Goal: Task Accomplishment & Management: Manage account settings

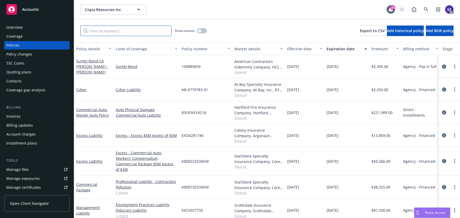
click at [105, 33] on input "Filter by keyword..." at bounding box center [125, 31] width 91 height 11
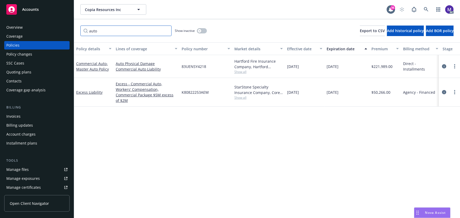
type input "auto"
click at [241, 73] on span "Show all" at bounding box center [258, 72] width 49 height 4
click at [29, 179] on div "Manage exposures" at bounding box center [22, 179] width 33 height 8
click at [444, 66] on icon "circleInformation" at bounding box center [444, 66] width 4 height 4
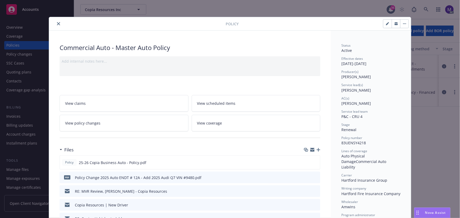
scroll to position [48, 0]
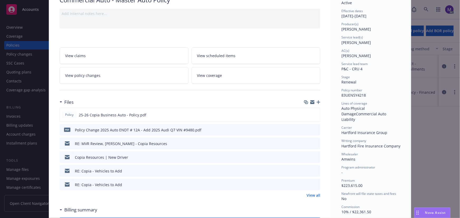
click at [361, 130] on span "Hartford Insurance Group" at bounding box center [364, 132] width 46 height 5
copy span "Hartford Insurance Group"
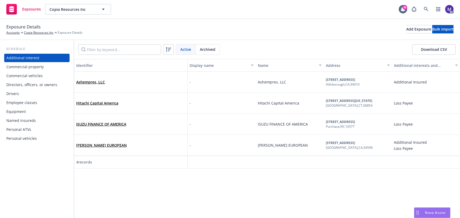
click at [27, 76] on div "Commercial vehicles" at bounding box center [24, 76] width 36 height 8
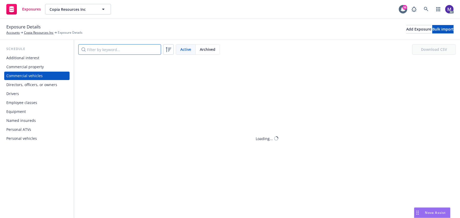
click at [105, 50] on input "Filter by keyword..." at bounding box center [119, 49] width 83 height 11
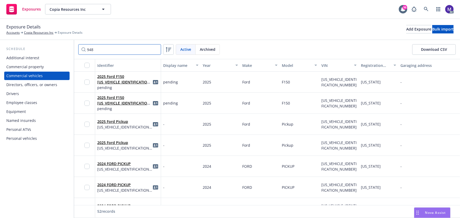
type input "9480"
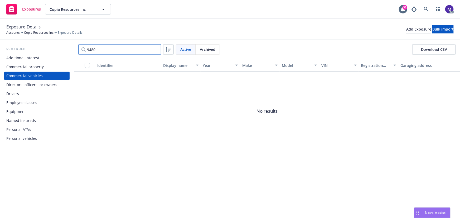
drag, startPoint x: 114, startPoint y: 51, endPoint x: 71, endPoint y: 47, distance: 43.5
click at [71, 47] on div "Schedule Additional interest Commercial property Commercial vehicles Directors,…" at bounding box center [230, 129] width 460 height 178
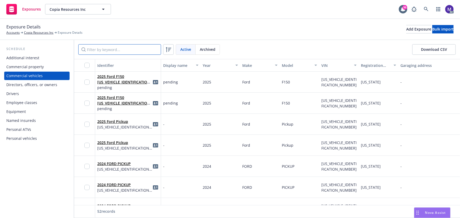
click at [125, 50] on input "Filter by keyword..." at bounding box center [119, 49] width 83 height 11
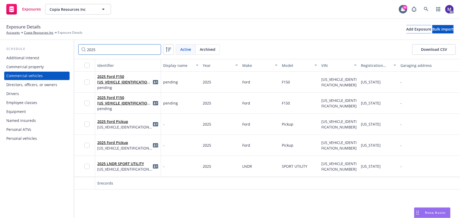
type input "2025"
click at [406, 30] on div "Add Exposure" at bounding box center [418, 29] width 25 height 8
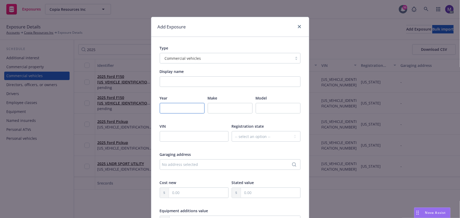
click at [182, 108] on input "number" at bounding box center [182, 108] width 45 height 11
type input "2025"
click at [216, 108] on input "text" at bounding box center [230, 108] width 45 height 11
type input "AUDI"
click at [181, 138] on input "text" at bounding box center [194, 136] width 69 height 11
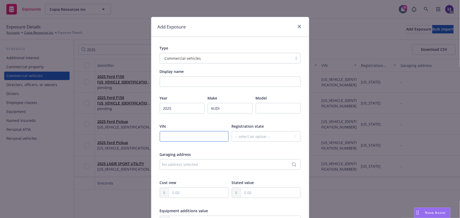
paste input "WA1LCBF74SD029480"
type input "WA1LCBF74SD029480"
click at [261, 138] on select "-- select an option -- [US_STATE] [US_STATE] [US_STATE] [US_STATE] [US_STATE] […" at bounding box center [266, 136] width 69 height 11
select select "CA"
click at [232, 131] on select "-- select an option -- [US_STATE] [US_STATE] [US_STATE] [US_STATE] [US_STATE] […" at bounding box center [266, 136] width 69 height 11
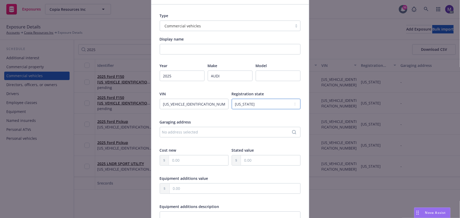
scroll to position [72, 0]
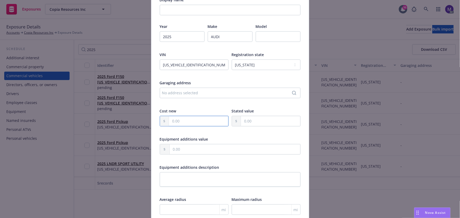
click at [178, 121] on input "text" at bounding box center [198, 121] width 59 height 10
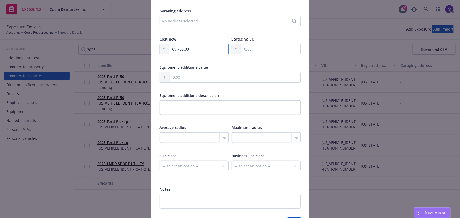
scroll to position [178, 0]
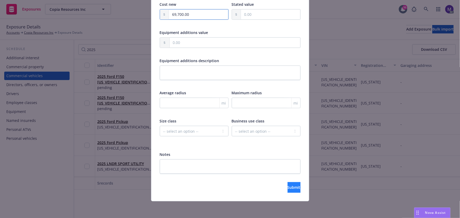
type input "69,700.00"
click at [288, 188] on button "Submit" at bounding box center [294, 187] width 13 height 11
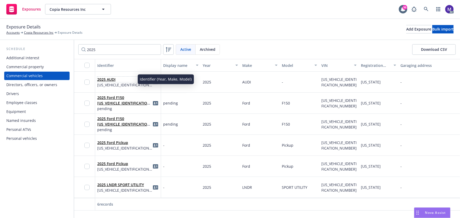
click at [104, 77] on span "2025 AUDI" at bounding box center [124, 80] width 55 height 6
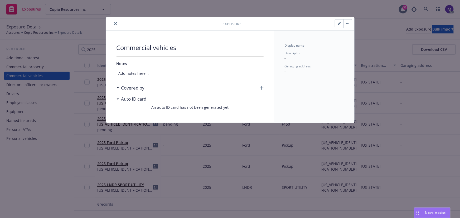
click at [264, 86] on div "Commercial vehicles Notes Add notes here... Covered by Auto ID card An auto ID …" at bounding box center [190, 77] width 168 height 92
click at [262, 88] on icon "button" at bounding box center [262, 88] width 4 height 4
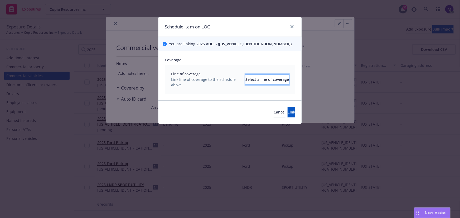
click at [245, 79] on button "Select a line of coverage" at bounding box center [267, 79] width 44 height 11
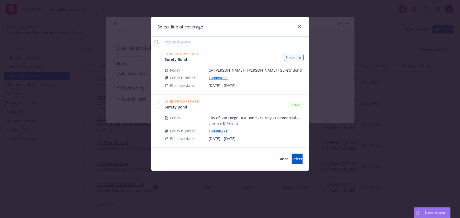
click at [186, 40] on input "Filter by keyword" at bounding box center [230, 42] width 158 height 11
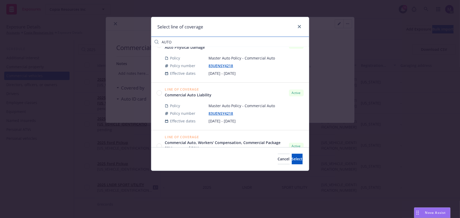
scroll to position [10, 0]
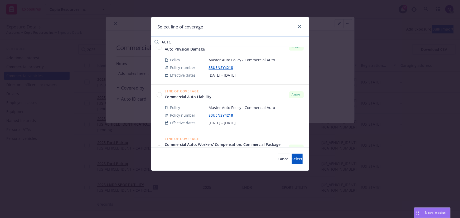
type input "AUTO"
click at [160, 94] on circle at bounding box center [159, 94] width 5 height 5
click at [292, 155] on button "Select" at bounding box center [297, 159] width 11 height 11
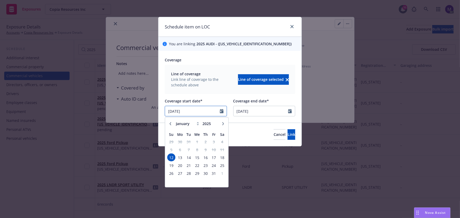
drag, startPoint x: 194, startPoint y: 112, endPoint x: 162, endPoint y: 110, distance: 31.7
click at [162, 110] on div "Coverage Line of coverage Link line of coverage to the schedule above Line of c…" at bounding box center [229, 87] width 143 height 72
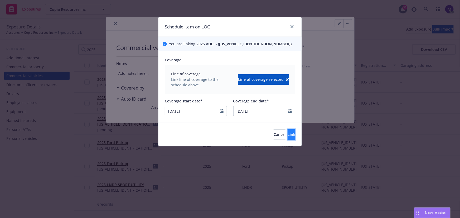
type input "07/31/2025"
click at [288, 136] on span "Link" at bounding box center [292, 134] width 8 height 5
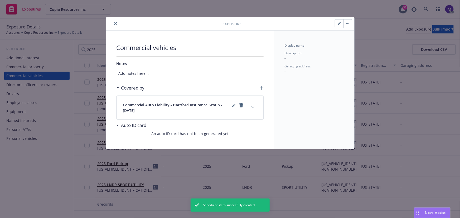
click at [261, 88] on icon "button" at bounding box center [262, 88] width 4 height 4
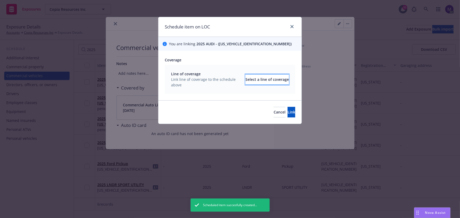
click at [251, 79] on div "Select a line of coverage" at bounding box center [267, 80] width 44 height 10
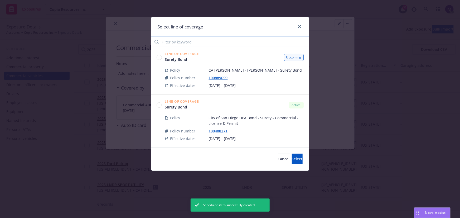
click at [187, 44] on input "Filter by keyword" at bounding box center [230, 42] width 158 height 11
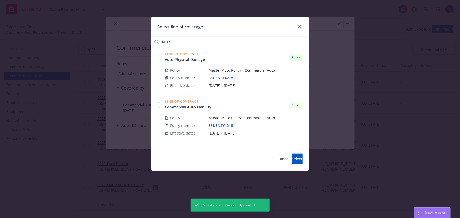
type input "AUTO"
drag, startPoint x: 157, startPoint y: 58, endPoint x: 202, endPoint y: 81, distance: 50.3
click at [157, 58] on circle at bounding box center [159, 57] width 5 height 5
click at [292, 159] on span "Select" at bounding box center [297, 159] width 11 height 5
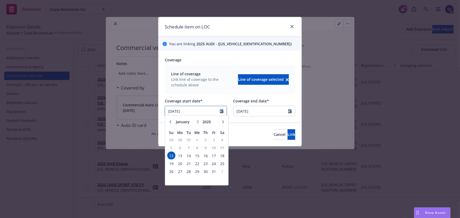
drag, startPoint x: 189, startPoint y: 110, endPoint x: 138, endPoint y: 109, distance: 50.4
click at [143, 109] on div "Schedule item on LOC You are linking 2025 AUDI - (WA1LCBF74SD029480) Coverage L…" at bounding box center [230, 109] width 460 height 218
paste input "7/31"
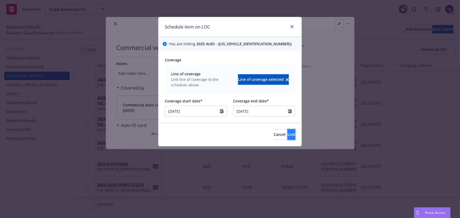
type input "07/31/2025"
click at [288, 134] on span "Link" at bounding box center [292, 134] width 8 height 5
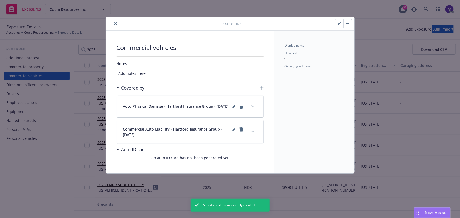
click at [253, 132] on button "expand content" at bounding box center [253, 132] width 8 height 8
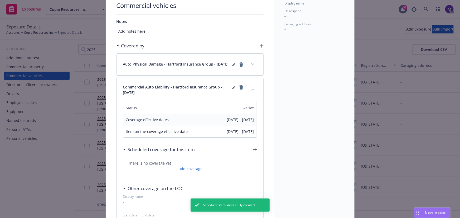
scroll to position [72, 0]
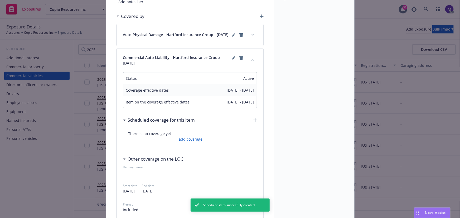
click at [189, 142] on link "add coverage" at bounding box center [189, 140] width 25 height 6
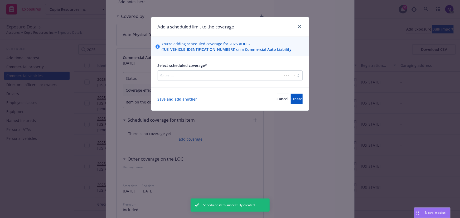
click at [198, 77] on div at bounding box center [220, 76] width 119 height 6
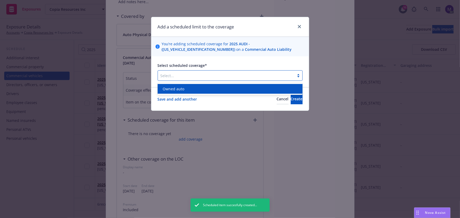
click at [188, 87] on div "Owned auto" at bounding box center [230, 89] width 139 height 6
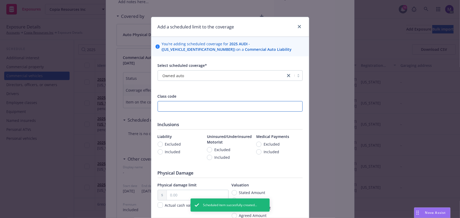
click at [165, 105] on input "number" at bounding box center [230, 106] width 145 height 11
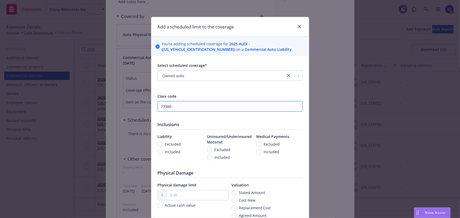
type input "73980"
drag, startPoint x: 169, startPoint y: 153, endPoint x: 211, endPoint y: 160, distance: 42.9
click at [169, 152] on span "Included" at bounding box center [173, 152] width 16 height 6
click at [163, 152] on input "Included" at bounding box center [160, 151] width 5 height 5
radio input "true"
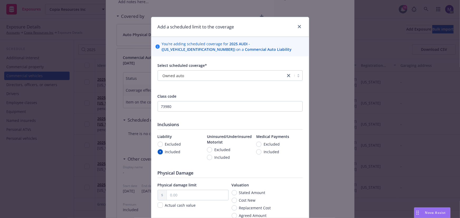
click at [216, 158] on span "Included" at bounding box center [222, 158] width 16 height 6
click at [212, 158] on input "Included" at bounding box center [209, 157] width 5 height 5
radio input "true"
click at [259, 151] on input "Included" at bounding box center [258, 151] width 5 height 5
radio input "true"
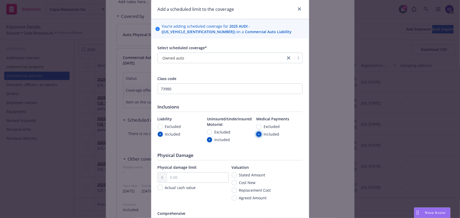
scroll to position [96, 0]
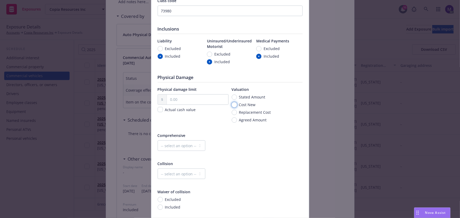
click at [233, 105] on input "Cost New" at bounding box center [234, 104] width 5 height 5
radio input "true"
click at [182, 100] on input "text" at bounding box center [197, 100] width 61 height 10
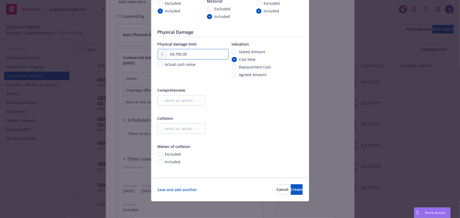
type input "69,700.00"
click at [174, 102] on select "-- select an option -- Dollar amount Percentage" at bounding box center [182, 100] width 48 height 11
select select "MONETARY"
click at [158, 95] on select "-- select an option -- Dollar amount Percentage" at bounding box center [182, 100] width 48 height 11
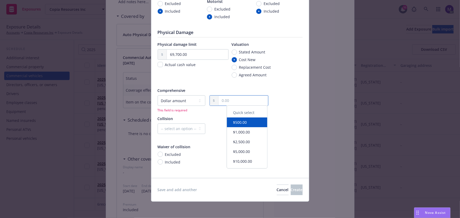
click at [229, 100] on input "text" at bounding box center [244, 101] width 50 height 10
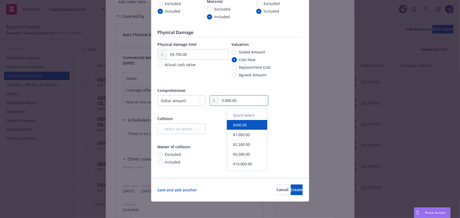
type input "3,000.00"
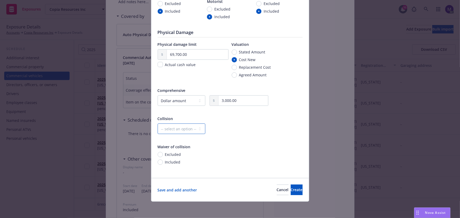
click at [177, 131] on select "-- select an option -- Dollar amount Percentage" at bounding box center [182, 129] width 48 height 11
select select "MONETARY"
click at [158, 124] on select "-- select an option -- Dollar amount Percentage" at bounding box center [182, 129] width 48 height 11
click at [233, 130] on input "text" at bounding box center [244, 129] width 50 height 10
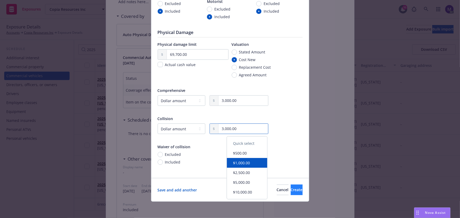
type input "3,000.00"
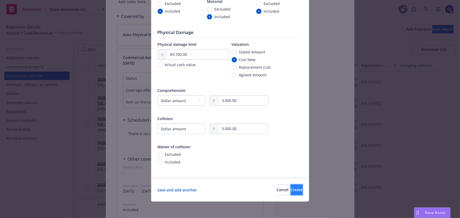
click at [291, 192] on span "Create" at bounding box center [297, 189] width 12 height 5
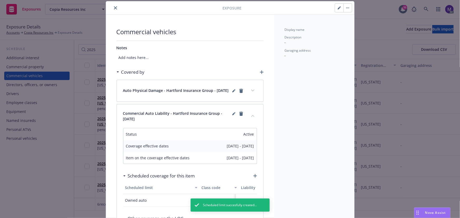
scroll to position [0, 0]
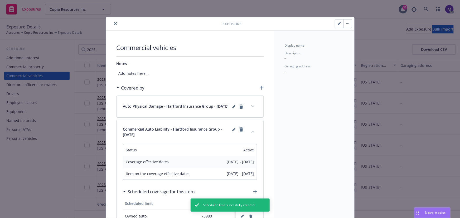
click at [115, 24] on icon "close" at bounding box center [115, 23] width 3 height 3
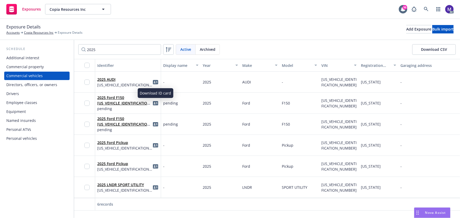
click at [156, 82] on icon "idCard" at bounding box center [155, 82] width 5 height 4
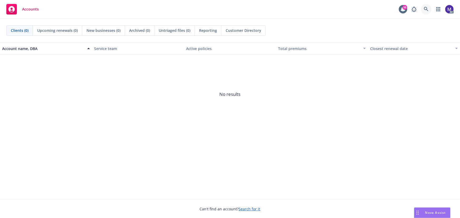
click at [426, 9] on icon at bounding box center [426, 9] width 5 height 5
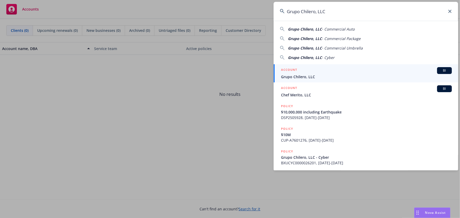
type input "Grupo Chilero, LLC"
click at [306, 75] on span "Grupo Chilero, LLC" at bounding box center [366, 77] width 171 height 6
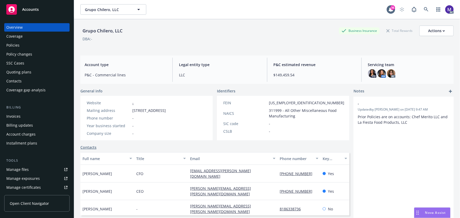
click at [20, 43] on div "Policies" at bounding box center [36, 45] width 61 height 8
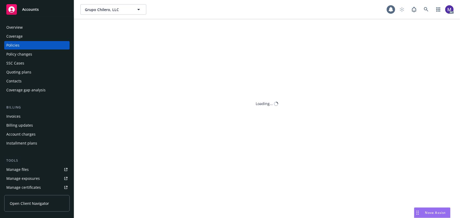
click at [20, 43] on div "Policies" at bounding box center [36, 45] width 61 height 8
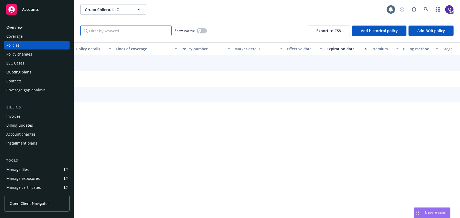
click at [113, 30] on input "Filter by keyword..." at bounding box center [125, 31] width 91 height 11
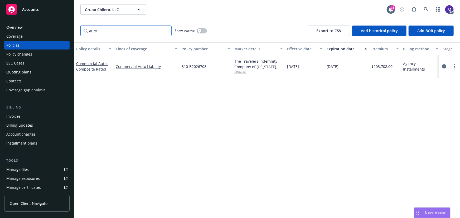
type input "auto"
click at [243, 70] on span "Show all" at bounding box center [258, 72] width 49 height 4
click at [446, 66] on link "circleInformation" at bounding box center [444, 66] width 6 height 6
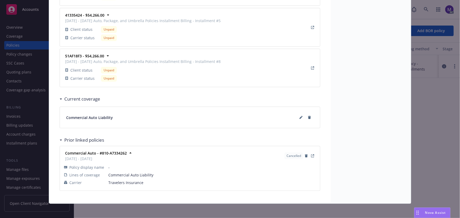
scroll to position [1013, 0]
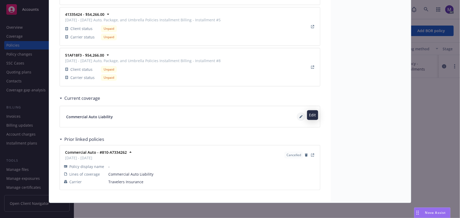
click at [300, 116] on icon at bounding box center [300, 116] width 3 height 3
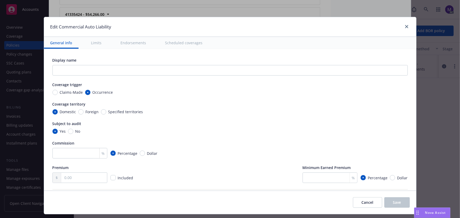
click at [177, 42] on button "Scheduled coverages" at bounding box center [184, 43] width 50 height 12
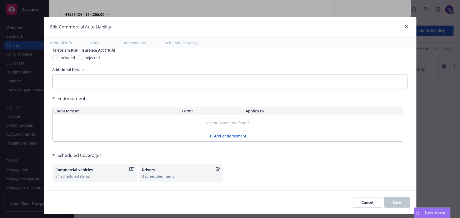
scroll to position [883, 0]
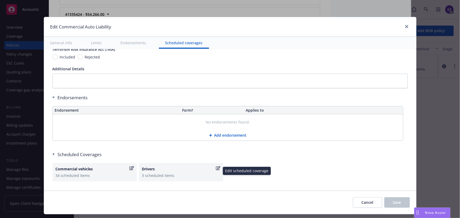
click at [216, 167] on icon "button" at bounding box center [218, 168] width 4 height 4
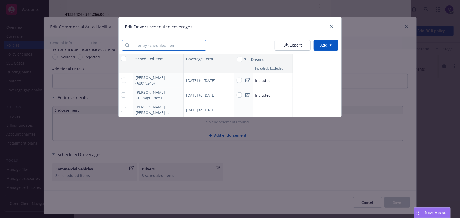
click at [155, 45] on input "search" at bounding box center [167, 45] width 76 height 10
paste input "[PERSON_NAME]"
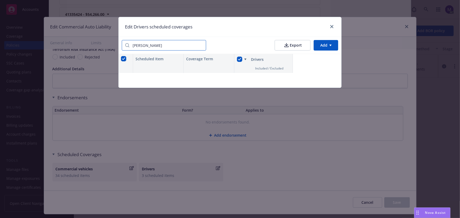
type input "[PERSON_NAME]"
click at [156, 66] on div at bounding box center [158, 68] width 51 height 9
drag, startPoint x: 156, startPoint y: 69, endPoint x: 217, endPoint y: 69, distance: 60.6
click at [156, 69] on div at bounding box center [158, 68] width 51 height 9
click at [251, 66] on div at bounding box center [243, 68] width 18 height 9
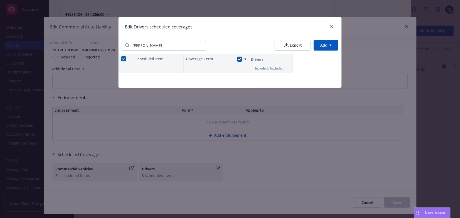
click at [266, 66] on div "Included / Excluded" at bounding box center [273, 68] width 40 height 9
drag, startPoint x: 151, startPoint y: 46, endPoint x: 81, endPoint y: 42, distance: 69.4
click at [82, 44] on div "Edit Drivers scheduled coverages Edmundo Export Add Scheduled Item Coverage Ter…" at bounding box center [230, 109] width 460 height 218
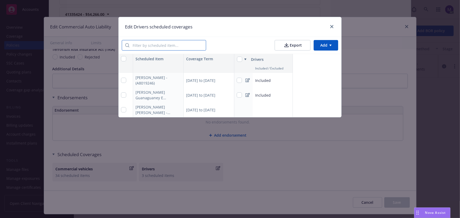
click at [165, 48] on input "search" at bounding box center [167, 45] width 76 height 10
click at [200, 65] on div at bounding box center [209, 68] width 51 height 9
click at [321, 46] on html "Accounts Overview Coverage Policies Policy changes SSC Cases Quoting plans Cont…" at bounding box center [230, 109] width 460 height 218
click at [313, 59] on div "Add scheduled items" at bounding box center [315, 57] width 46 height 9
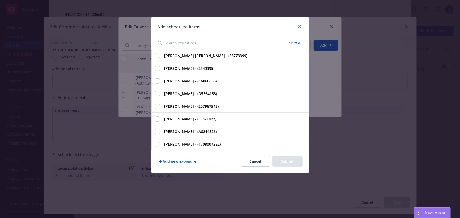
click at [186, 44] on input "Search exposures" at bounding box center [195, 43] width 82 height 11
paste input "[PERSON_NAME]"
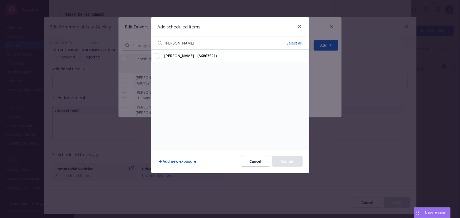
click at [172, 45] on input "[PERSON_NAME]" at bounding box center [195, 43] width 82 height 11
paste input "Christopher"
type input "Christopher"
click at [301, 28] on link "close" at bounding box center [299, 26] width 6 height 6
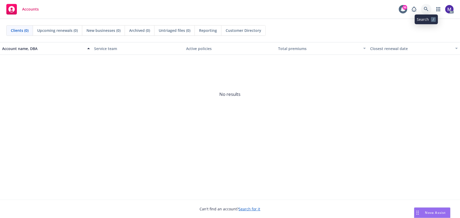
click at [424, 9] on icon at bounding box center [426, 9] width 4 height 4
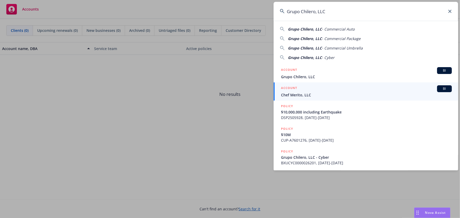
type input "Grupo Chilero, LLC"
click at [306, 74] on div "ACCOUNT BI" at bounding box center [366, 70] width 171 height 7
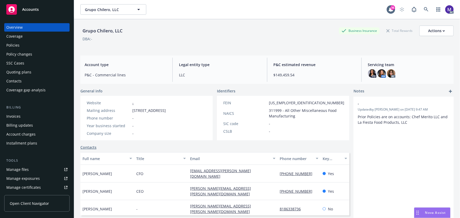
drag, startPoint x: 13, startPoint y: 56, endPoint x: 6, endPoint y: 55, distance: 7.4
click at [13, 56] on div "Policy changes" at bounding box center [19, 54] width 26 height 8
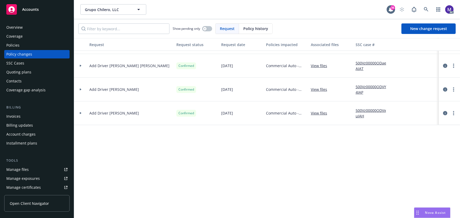
scroll to position [48, 0]
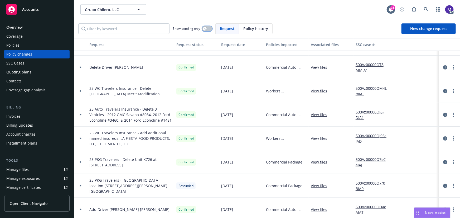
click at [208, 28] on button "button" at bounding box center [207, 28] width 10 height 5
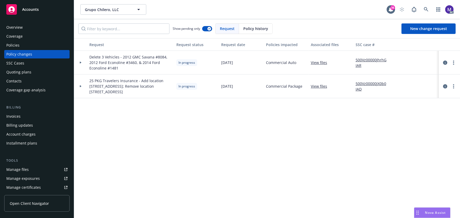
click at [11, 46] on div "Policies" at bounding box center [12, 45] width 13 height 8
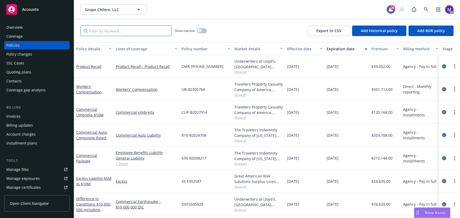
click at [112, 34] on input "Filter by keyword..." at bounding box center [125, 31] width 91 height 11
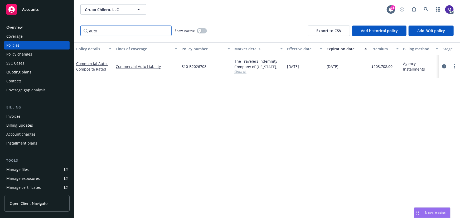
type input "auto"
click at [240, 73] on span "Show all" at bounding box center [258, 72] width 49 height 4
click at [197, 104] on span "Travelers Insurance" at bounding box center [229, 102] width 97 height 6
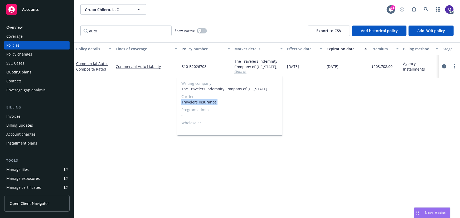
click at [197, 104] on span "Travelers Insurance" at bounding box center [229, 102] width 97 height 6
copy span "Travelers Insurance"
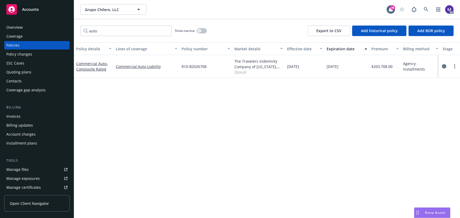
click at [441, 66] on link "circleInformation" at bounding box center [444, 66] width 6 height 6
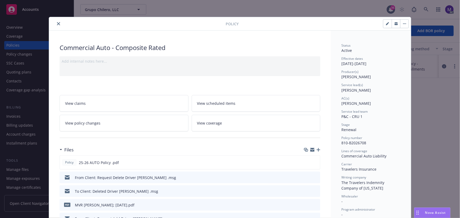
click at [107, 126] on link "View policy changes" at bounding box center [124, 123] width 129 height 17
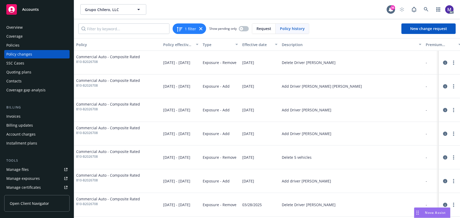
click at [22, 50] on div "Policy changes" at bounding box center [19, 54] width 26 height 8
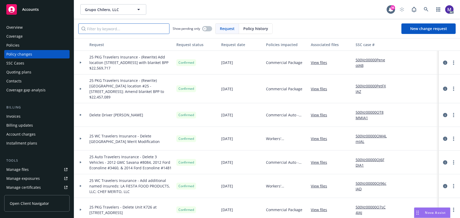
click at [95, 31] on input "Filter by keyword..." at bounding box center [123, 28] width 91 height 11
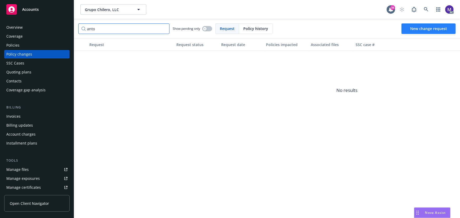
type input "anto"
click at [419, 32] on link "New change request" at bounding box center [429, 28] width 54 height 11
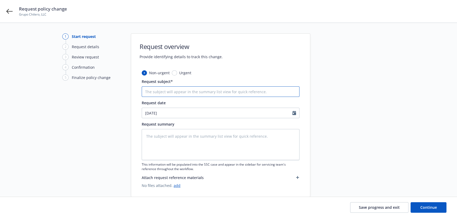
click at [160, 93] on input "Request subject*" at bounding box center [221, 91] width 158 height 11
type textarea "x"
type input "2"
type textarea "x"
type input "25"
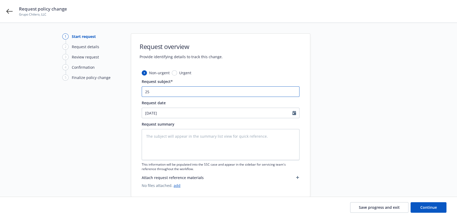
type textarea "x"
type input "25"
type textarea "x"
type input "25 A"
type textarea "x"
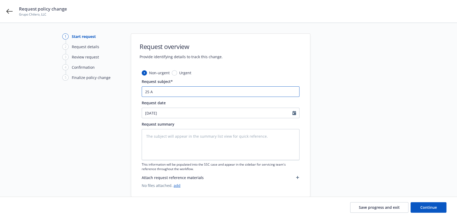
type input "25 Au"
type textarea "x"
type input "25 Aut"
type textarea "x"
type input "25 Auto"
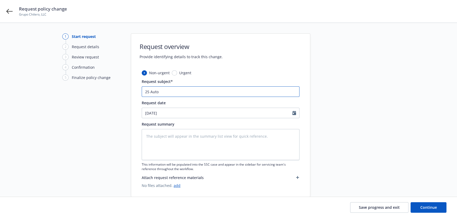
type textarea "x"
type input "25 Auto"
paste input "Travelers Insurance"
type textarea "x"
type input "25 Auto Travelers Insurance"
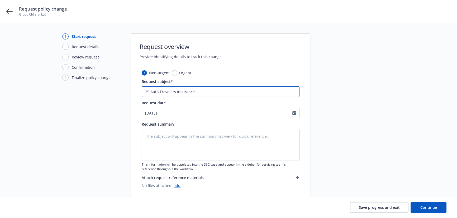
type textarea "x"
type input "25 Auto Travelers Insurance"
type textarea "x"
type input "25 Auto Travelers Insurance -"
type textarea "x"
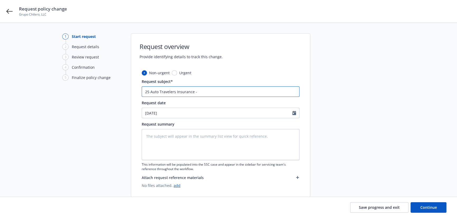
type input "25 Auto Travelers Insurance -"
click at [203, 94] on input "25 Auto Travelers Insurance -" at bounding box center [221, 91] width 158 height 11
paste input "Add driver Antonio Magdaleno Garcia"
type textarea "x"
type input "25 Auto Travelers Insurance - Add driver Antonio Magdaleno Garcia"
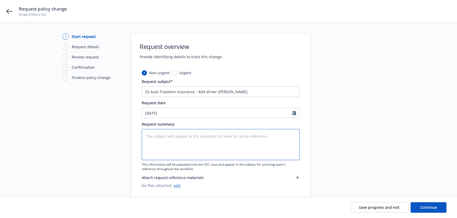
click at [190, 134] on textarea at bounding box center [221, 144] width 158 height 31
click at [165, 134] on textarea at bounding box center [221, 144] width 158 height 31
paste textarea "Add driver Antonio Magdaleno Garcia"
type textarea "x"
type textarea "Add driver Antonio Magdaleno Garcia"
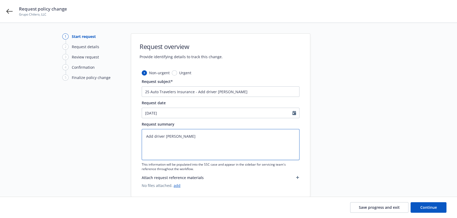
click at [236, 134] on textarea "Add driver Antonio Magdaleno Garcia" at bounding box center [221, 144] width 158 height 31
type textarea "x"
type textarea "Add driver Antonio Magdaleno Garcia"
click at [154, 144] on textarea "Add driver Antonio Magdaleno Garcia" at bounding box center [221, 144] width 158 height 31
type textarea "x"
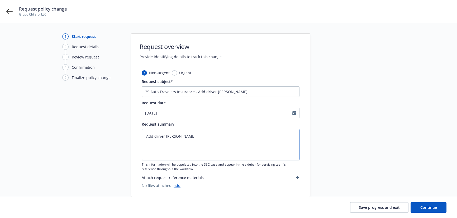
type textarea "Add driver Antonio Magdaleno Garcia C"
type textarea "x"
type textarea "Add driver Antonio Magdaleno Garcia CA"
type textarea "x"
type textarea "Add driver Antonio Magdaleno Garcia CA"
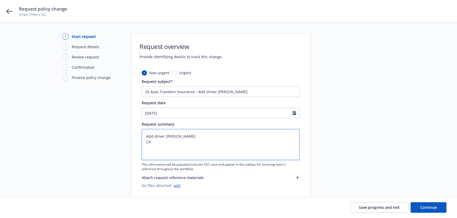
type textarea "x"
type textarea "Add driver Antonio Magdaleno Garcia CA A"
type textarea "x"
type textarea "Add driver Antonio Magdaleno Garcia CA A8"
type textarea "x"
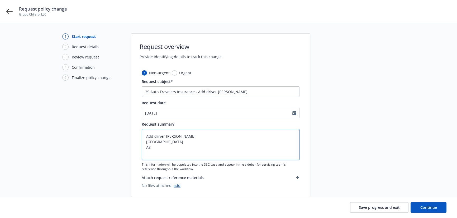
type textarea "Add driver Antonio Magdaleno Garcia CA A80"
type textarea "x"
type textarea "Add driver Antonio Magdaleno Garcia CA A801"
type textarea "x"
type textarea "Add driver Antonio Magdaleno Garcia CA A8019"
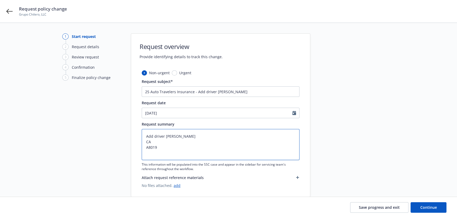
type textarea "x"
type textarea "Add driver Antonio Magdaleno Garcia CA A80192"
type textarea "x"
type textarea "Add driver Antonio Magdaleno Garcia CA A801924"
type textarea "x"
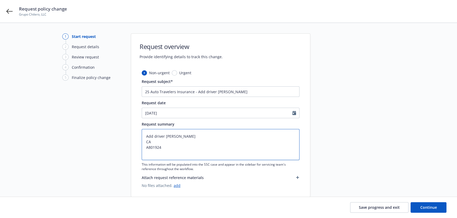
type textarea "Add driver Antonio Magdaleno Garcia CA A8019246"
type textarea "x"
type textarea "Add driver Antonio Magdaleno Garcia CA A8019246"
type textarea "x"
type textarea "Add driver Antonio Magdaleno Garcia CA A8019246 0"
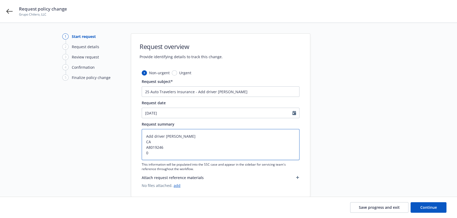
type textarea "x"
type textarea "Add driver Antonio Magdaleno Garcia CA A8019246 06"
type textarea "x"
type textarea "Add driver Antonio Magdaleno Garcia CA A8019246 06/"
type textarea "x"
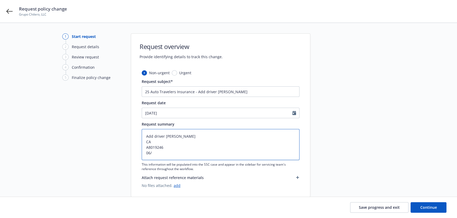
type textarea "Add driver Antonio Magdaleno Garcia CA A8019246 06/0"
type textarea "x"
type textarea "Add driver Antonio Magdaleno Garcia CA A8019246 06/07"
type textarea "x"
type textarea "Add driver Antonio Magdaleno Garcia CA A8019246 06/07/"
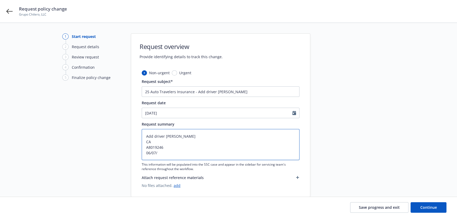
type textarea "x"
type textarea "Add driver Antonio Magdaleno Garcia CA A8019246 06/07/1"
type textarea "x"
type textarea "Add driver Antonio Magdaleno Garcia CA A8019246 06/07/19"
type textarea "x"
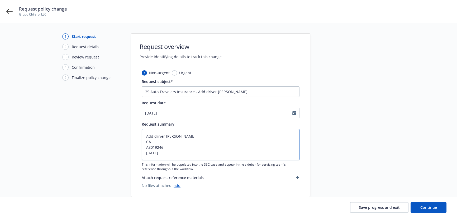
type textarea "Add driver Antonio Magdaleno Garcia CA A8019246 06/07/197"
type textarea "x"
type textarea "Add driver Antonio Magdaleno Garcia CA A8019246 06/07/1972"
click at [173, 183] on link "add" at bounding box center [176, 185] width 7 height 5
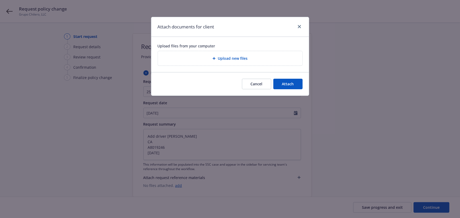
click at [223, 60] on span "Upload new files" at bounding box center [233, 59] width 30 height 6
click at [237, 61] on div "Upload new files" at bounding box center [230, 58] width 136 height 6
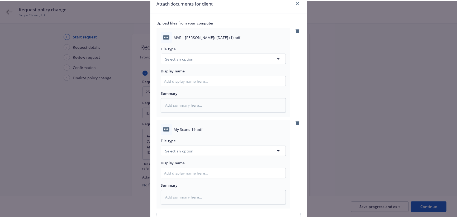
scroll to position [80, 0]
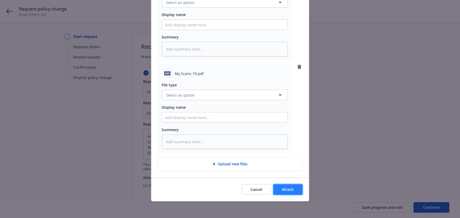
click at [279, 186] on button "Attach" at bounding box center [287, 190] width 29 height 11
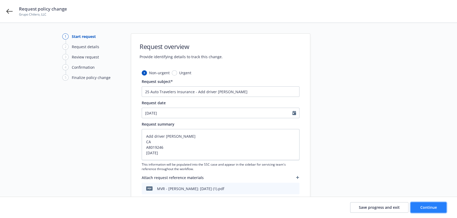
click at [420, 205] on button "Continue" at bounding box center [428, 207] width 36 height 11
type textarea "x"
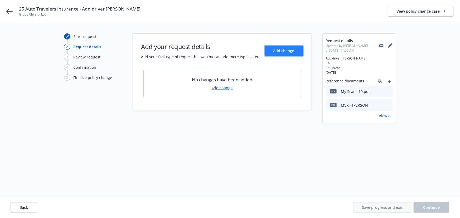
click at [274, 52] on span "Add change" at bounding box center [283, 50] width 21 height 5
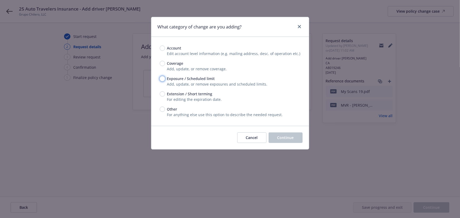
click at [162, 80] on input "Exposure / Scheduled limit" at bounding box center [162, 78] width 5 height 5
radio input "true"
click at [278, 138] on span "Continue" at bounding box center [285, 137] width 17 height 5
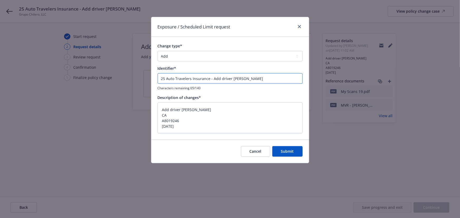
drag, startPoint x: 211, startPoint y: 79, endPoint x: 113, endPoint y: 74, distance: 97.9
click at [113, 74] on div "Exposure / Scheduled Limit request Change type* Add Audit Change Remove Identif…" at bounding box center [230, 109] width 460 height 218
type textarea "x"
type input "Add driver Antonio Magdaleno Garcia"
type textarea "x"
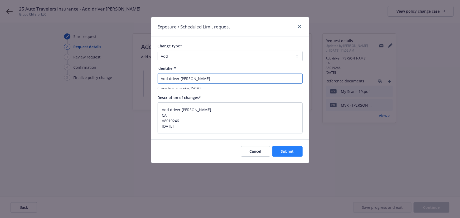
type input "Add driver Antonio Magdaleno Garcia"
click at [293, 153] on span "Submit" at bounding box center [287, 151] width 13 height 5
type textarea "x"
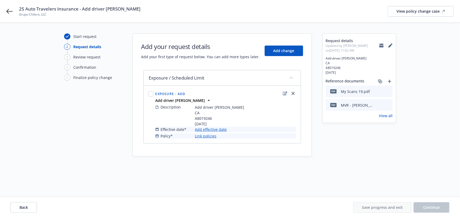
click at [216, 130] on link "Add effective date" at bounding box center [211, 130] width 32 height 6
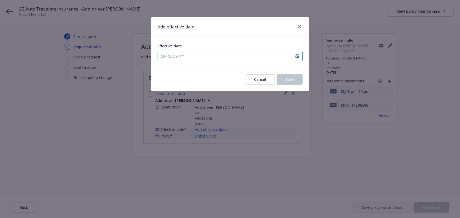
select select "8"
click at [200, 53] on input "Effective date" at bounding box center [227, 56] width 138 height 10
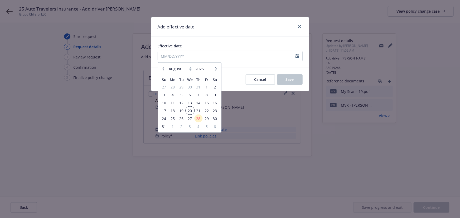
drag, startPoint x: 190, startPoint y: 110, endPoint x: 194, endPoint y: 110, distance: 4.2
click at [192, 110] on span "20" at bounding box center [190, 110] width 8 height 7
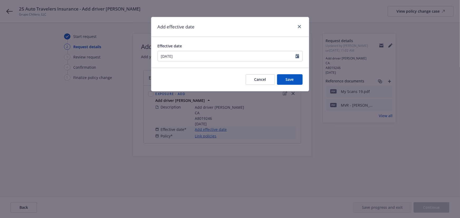
type input "[DATE]"
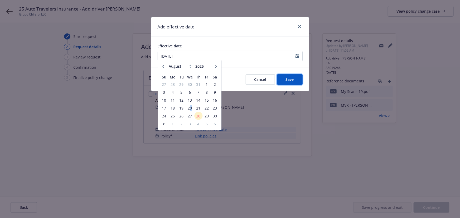
click at [282, 79] on button "Save" at bounding box center [290, 79] width 26 height 11
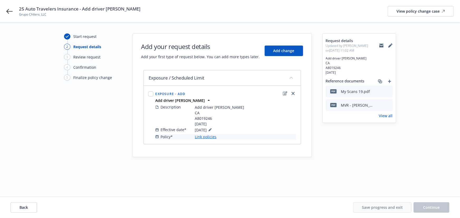
click at [202, 139] on link "Link policies" at bounding box center [206, 137] width 22 height 6
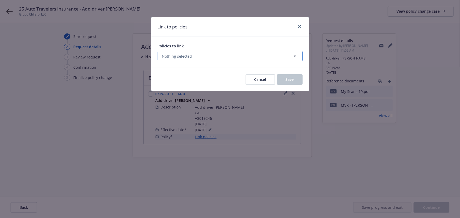
click at [192, 56] on button "Nothing selected" at bounding box center [230, 56] width 145 height 11
select select "ACTIVE"
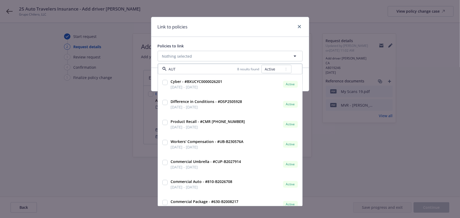
type input "AUTO"
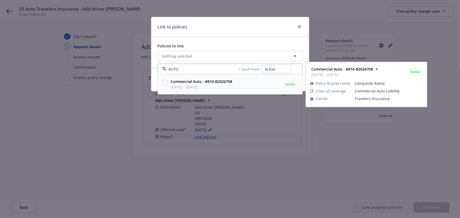
click at [205, 88] on span "[DATE] - [DATE]" at bounding box center [202, 88] width 62 height 6
checkbox input "true"
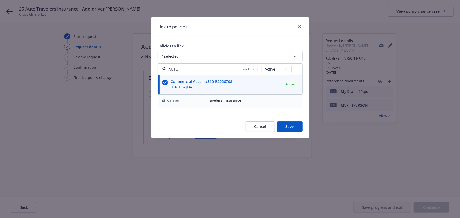
type input "AUTO"
click at [291, 128] on span "Save" at bounding box center [290, 126] width 8 height 5
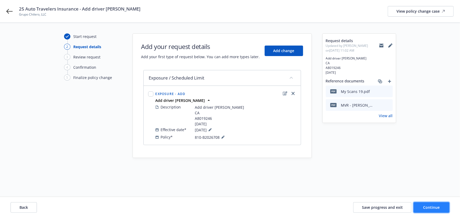
click at [439, 210] on span "Continue" at bounding box center [431, 207] width 17 height 5
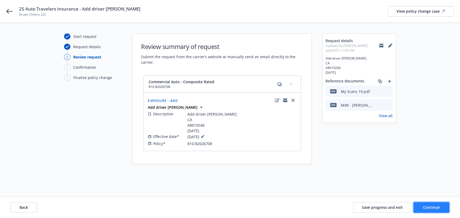
click at [419, 204] on button "Continue" at bounding box center [432, 207] width 36 height 11
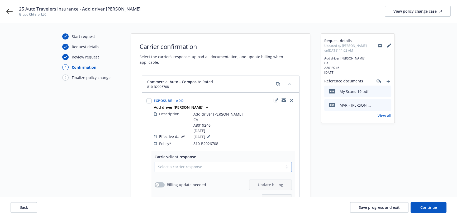
drag, startPoint x: 216, startPoint y: 161, endPoint x: 200, endPoint y: 166, distance: 16.9
click at [216, 162] on select "Select a carrier response Accepted Accepted with revision No endorsement needed…" at bounding box center [222, 167] width 137 height 11
select select "NO_ENDORSEMENT_NEEDED"
click at [154, 162] on select "Select a carrier response Accepted Accepted with revision No endorsement needed…" at bounding box center [222, 167] width 137 height 11
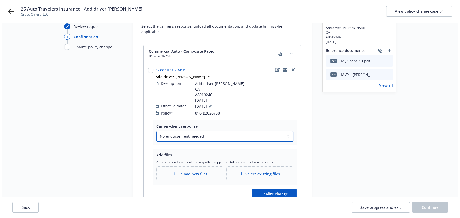
scroll to position [55, 0]
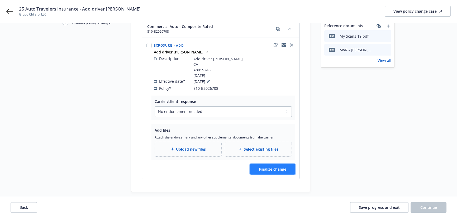
click at [278, 167] on span "Finalize change" at bounding box center [272, 169] width 27 height 5
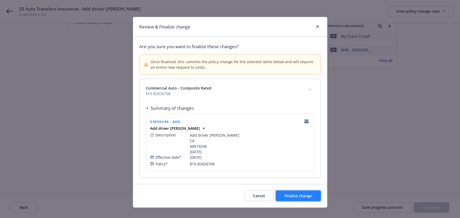
click at [296, 196] on span "Finalize change" at bounding box center [298, 196] width 27 height 5
click at [432, 208] on div "Review & Finalize change Are you sure you want to finalize these changes? Once …" at bounding box center [230, 109] width 460 height 218
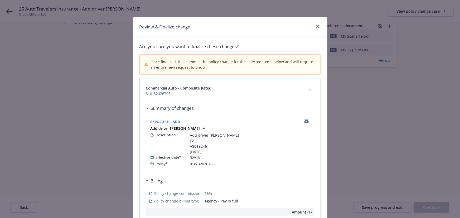
click at [432, 208] on div "Review & Finalize change Are you sure you want to finalize these changes? Once …" at bounding box center [230, 109] width 460 height 218
click at [432, 210] on div "Review & Finalize change Are you sure you want to finalize these changes? Once …" at bounding box center [230, 109] width 460 height 218
click at [430, 211] on div "Review & Finalize change Are you sure you want to finalize these changes? Once …" at bounding box center [230, 109] width 460 height 218
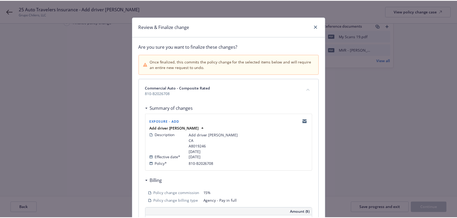
scroll to position [55, 0]
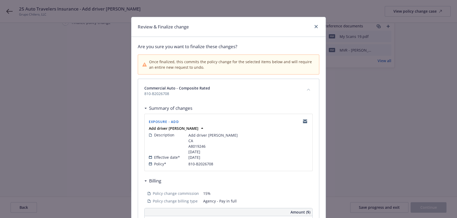
click at [430, 210] on span "Continue" at bounding box center [428, 207] width 17 height 5
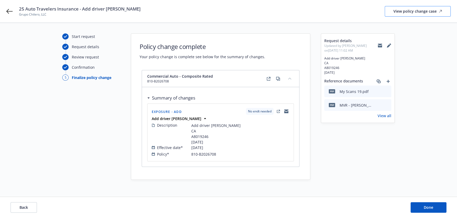
scroll to position [0, 0]
drag, startPoint x: 416, startPoint y: 8, endPoint x: 409, endPoint y: 8, distance: 6.9
click at [416, 8] on div "View policy change case" at bounding box center [421, 11] width 49 height 10
click at [436, 211] on button "Done" at bounding box center [432, 207] width 36 height 11
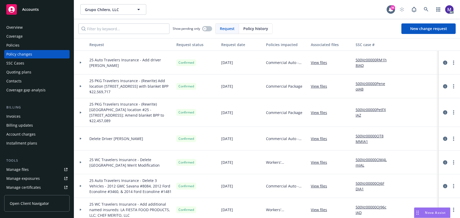
click at [27, 177] on div "Manage exposures" at bounding box center [22, 179] width 33 height 8
drag, startPoint x: 141, startPoint y: 65, endPoint x: 87, endPoint y: 60, distance: 54.0
click at [87, 60] on div "25 Auto Travelers Insurance - Add driver Antonio Magdaleno Garcia" at bounding box center [130, 63] width 87 height 24
copy span "25 Auto Travelers Insurance - Add driver Antonio Magdaleno Garcia"
click at [416, 31] on span "New change request" at bounding box center [428, 28] width 37 height 5
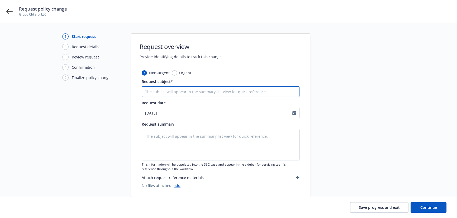
click at [172, 90] on input "Request subject*" at bounding box center [221, 91] width 158 height 11
paste input "25 Auto Travelers Insurance - Add driver Antonio Magdaleno Garcia"
type textarea "x"
type input "25 Auto Travelers Insurance - Add driver Antonio Magdaleno Garcia"
drag, startPoint x: 196, startPoint y: 92, endPoint x: 301, endPoint y: 98, distance: 105.1
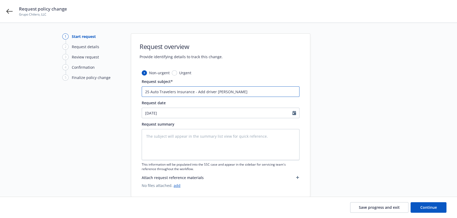
click at [300, 98] on div "Non-urgent Urgent Request subject* 25 Auto Travelers Insurance - Add driver Ant…" at bounding box center [220, 133] width 179 height 127
type textarea "x"
type input "25 Auto Travelers Insurance -"
click at [219, 95] on input "25 Auto Travelers Insurance -" at bounding box center [221, 91] width 158 height 11
paste input "Delete Drivers Christopher Macias and Edmundo Nunez"
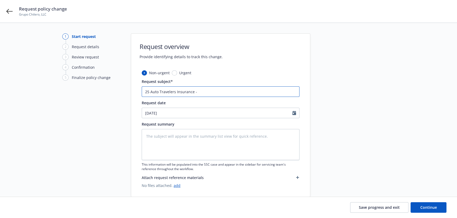
type textarea "x"
type input "25 Auto Travelers Insurance - Delete Drivers Christopher Macias and Edmundo Nun…"
click at [190, 143] on textarea at bounding box center [221, 144] width 158 height 31
paste textarea "Delete Drivers Christopher Macias and Edmundo Nunez"
type textarea "x"
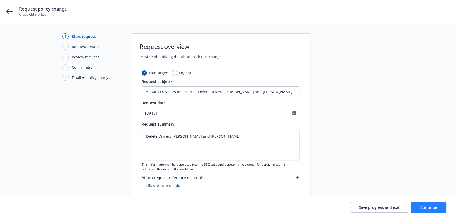
type textarea "Delete Drivers Christopher Macias and Edmundo Nunez"
click at [424, 206] on span "Continue" at bounding box center [428, 207] width 17 height 5
type textarea "x"
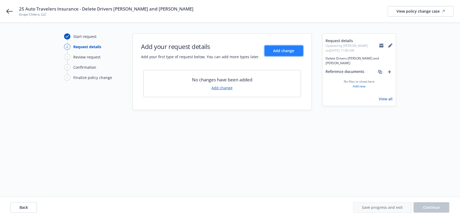
click at [293, 52] on span "Add change" at bounding box center [283, 50] width 21 height 5
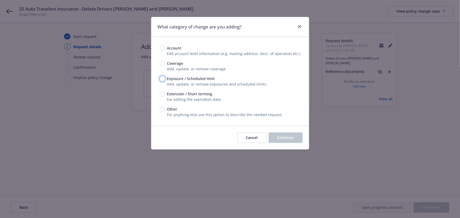
click at [163, 78] on input "Exposure / Scheduled limit" at bounding box center [162, 78] width 5 height 5
radio input "true"
click at [291, 140] on span "Continue" at bounding box center [285, 137] width 17 height 5
type textarea "x"
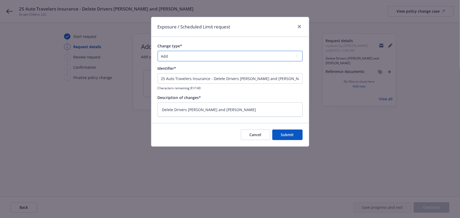
drag, startPoint x: 192, startPoint y: 57, endPoint x: 190, endPoint y: 61, distance: 4.0
click at [192, 57] on select "Add Audit Change Remove" at bounding box center [230, 56] width 145 height 11
select select "REMOVE"
click at [158, 51] on select "Add Audit Change Remove" at bounding box center [230, 56] width 145 height 11
drag, startPoint x: 213, startPoint y: 78, endPoint x: 53, endPoint y: 70, distance: 160.2
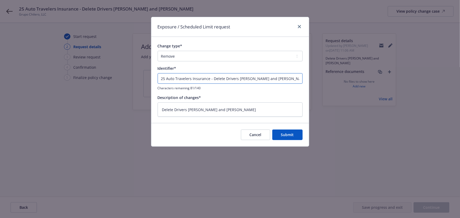
click at [44, 70] on div "Exposure / Scheduled Limit request Change type* Add Audit Change Remove Identif…" at bounding box center [230, 109] width 460 height 218
type textarea "x"
type input "Delete Drivers Christopher Macias and Edmundo Nunez"
click at [286, 136] on span "Submit" at bounding box center [287, 134] width 13 height 5
type textarea "x"
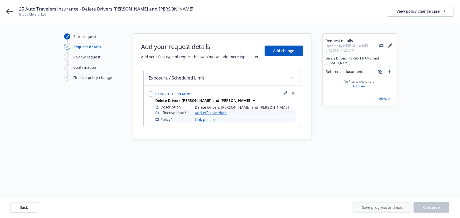
click at [211, 113] on link "Add effective date" at bounding box center [211, 113] width 32 height 6
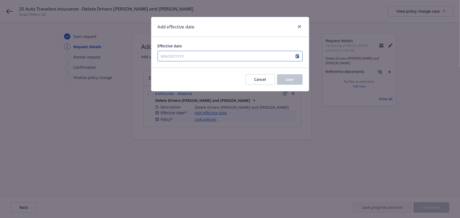
click at [200, 59] on input "Effective date" at bounding box center [227, 56] width 138 height 10
select select "8"
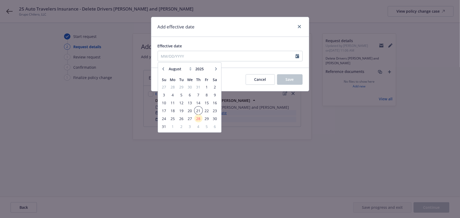
click at [197, 112] on span "21" at bounding box center [198, 110] width 7 height 7
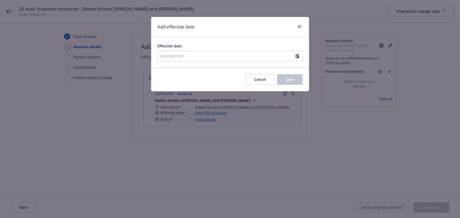
type input "08/21/2025"
click at [287, 79] on span "Save" at bounding box center [290, 79] width 8 height 5
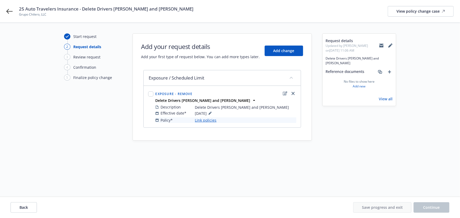
click at [209, 119] on link "Link policies" at bounding box center [206, 121] width 22 height 6
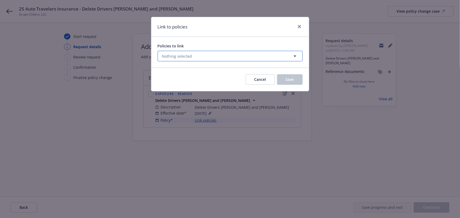
click at [199, 57] on button "Nothing selected" at bounding box center [230, 56] width 145 height 11
select select "ACTIVE"
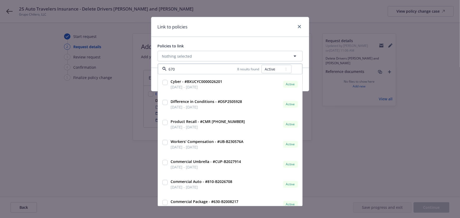
type input "6708"
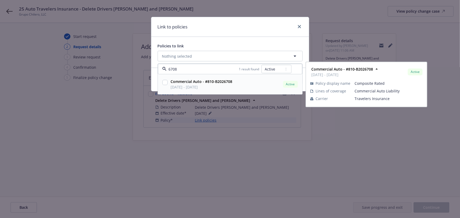
click at [204, 83] on strong "Commercial Auto - #810-B2026708" at bounding box center [202, 81] width 62 height 5
checkbox input "true"
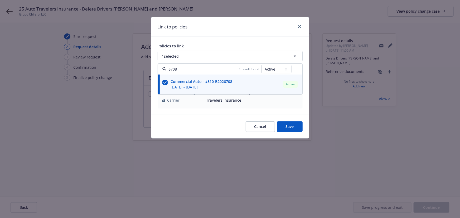
type input "6708"
click at [293, 126] on span "Save" at bounding box center [290, 126] width 8 height 5
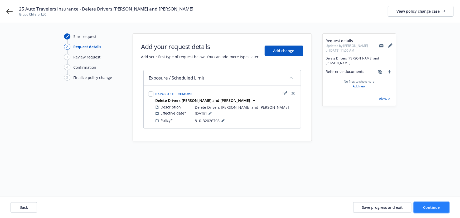
click at [424, 206] on span "Continue" at bounding box center [431, 207] width 17 height 5
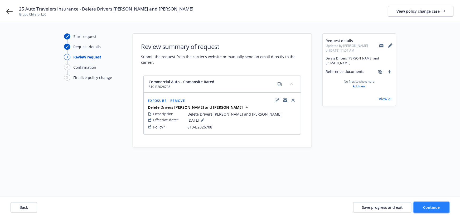
click at [429, 207] on span "Continue" at bounding box center [431, 207] width 17 height 5
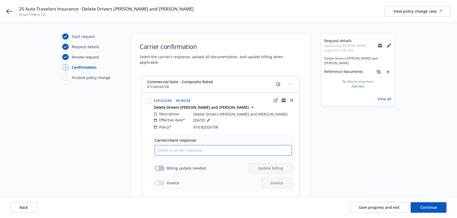
drag, startPoint x: 205, startPoint y: 143, endPoint x: 193, endPoint y: 150, distance: 14.0
click at [205, 145] on select "Select a carrier response Accepted Accepted with revision No endorsement needed…" at bounding box center [222, 150] width 137 height 11
select select "NO_ENDORSEMENT_NEEDED"
click at [154, 145] on select "Select a carrier response Accepted Accepted with revision No endorsement needed…" at bounding box center [222, 150] width 137 height 11
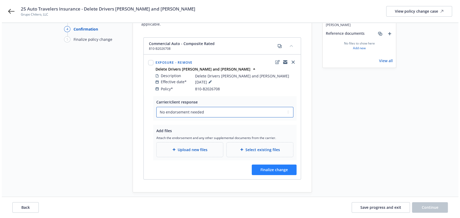
scroll to position [38, 0]
click at [279, 167] on span "Finalize change" at bounding box center [272, 169] width 27 height 5
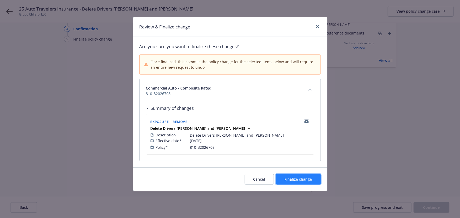
click at [302, 177] on span "Finalize change" at bounding box center [298, 179] width 27 height 5
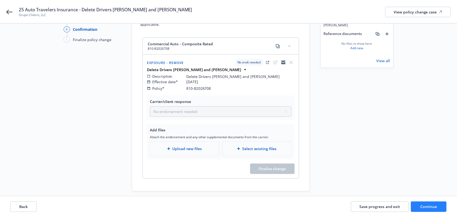
scroll to position [38, 0]
click at [428, 209] on span "Continue" at bounding box center [428, 207] width 17 height 5
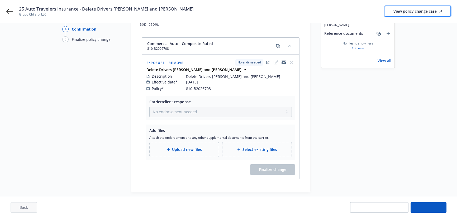
click at [404, 9] on div "View policy change case" at bounding box center [417, 11] width 49 height 10
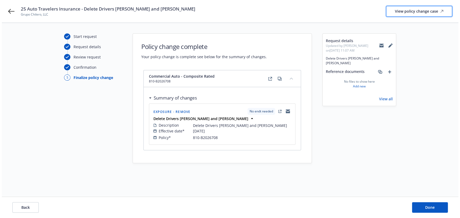
scroll to position [0, 0]
click at [428, 204] on button "Done" at bounding box center [432, 207] width 36 height 11
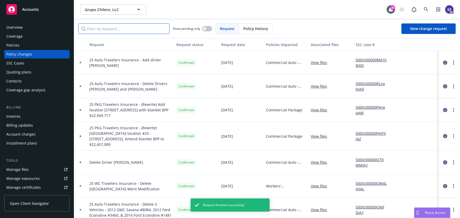
click at [105, 30] on input "Filter by keyword..." at bounding box center [123, 28] width 91 height 11
paste input "Christopher"
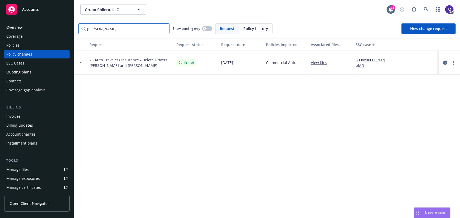
drag, startPoint x: 113, startPoint y: 30, endPoint x: 52, endPoint y: 24, distance: 60.6
click at [53, 25] on div "Accounts Overview Coverage Policies Policy changes SSC Cases Quoting plans Cont…" at bounding box center [230, 109] width 460 height 218
click at [114, 30] on input "Christopher" at bounding box center [123, 28] width 91 height 11
drag, startPoint x: 97, startPoint y: 30, endPoint x: 80, endPoint y: 27, distance: 16.8
click at [81, 28] on input "Christopher" at bounding box center [123, 28] width 91 height 11
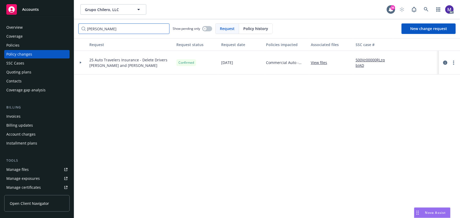
paste input "Macias"
type input "Macias"
click at [138, 66] on span "25 Auto Travelers Insurance - Delete Drivers Christopher Macias and Edmundo Nun…" at bounding box center [130, 62] width 83 height 11
copy span "[PERSON_NAME]"
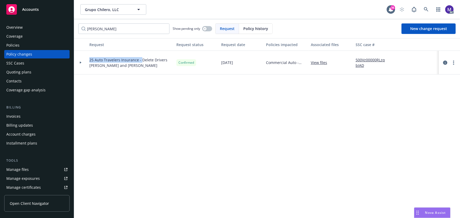
drag, startPoint x: 140, startPoint y: 59, endPoint x: 79, endPoint y: 61, distance: 60.7
click at [79, 61] on div "25 Auto Travelers Insurance - Delete Drivers Christopher Macias and Edmundo Nun…" at bounding box center [347, 63] width 546 height 24
copy span "25 Auto Travelers Insurance -"
click at [425, 28] on span "New change request" at bounding box center [428, 28] width 37 height 5
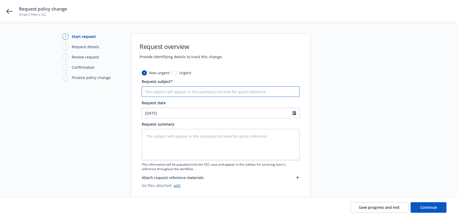
click at [166, 96] on input "Request subject*" at bounding box center [221, 91] width 158 height 11
paste input "25 Auto Travelers Insurance -"
type textarea "x"
type input "25 Auto Travelers Insurance -"
click at [212, 93] on input "25 Auto Travelers Insurance -" at bounding box center [221, 91] width 158 height 11
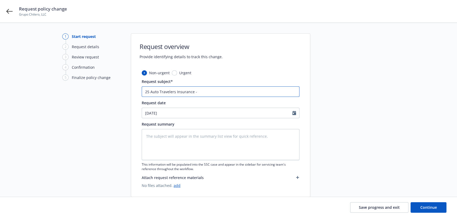
paste input "Add drivers Andres Iniguez and Oscar Magana"
type textarea "x"
type input "25 Auto Travelers Insurance - Add drivers Andres Iniguez and Oscar Magana"
click at [178, 147] on textarea at bounding box center [221, 144] width 158 height 31
paste textarea "Add drivers Andres Iniguez and Oscar Magana"
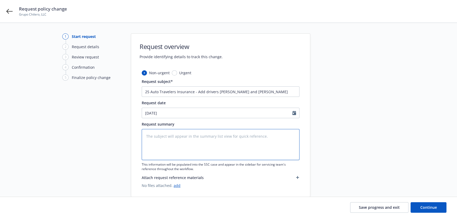
type textarea "x"
type textarea "Add drivers Andres Iniguez and Oscar Magana"
click at [180, 136] on textarea "Add drivers Andres Iniguez and Oscar Magana" at bounding box center [221, 144] width 158 height 31
type textarea "x"
type textarea "Add drivers Andres Iniguez and Oscar Magana"
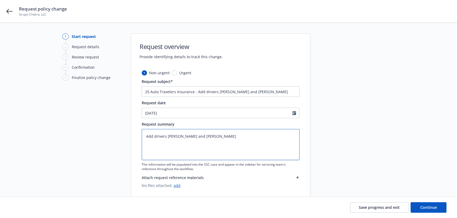
type textarea "x"
type textarea "Add drivers Andres JIniguez and Oscar Magana"
type textarea "x"
type textarea "Add drivers Andres JrIniguez and Oscar Magana"
type textarea "x"
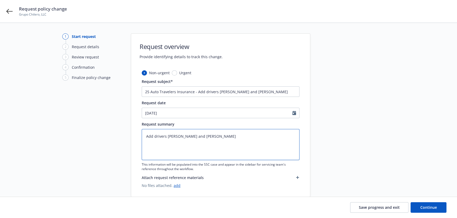
type textarea "Add drivers Andres Jr Iniguez and Oscar Magana"
click at [180, 136] on textarea "Add drivers Andres Jr Iniguez and Oscar Magana" at bounding box center [221, 144] width 158 height 31
click at [197, 137] on textarea "Add drivers Andres Jr Iniguez and Oscar Magana" at bounding box center [221, 144] width 158 height 31
type textarea "x"
type textarea "Add drivers Andres Jr Iniguez and Oscar Magana"
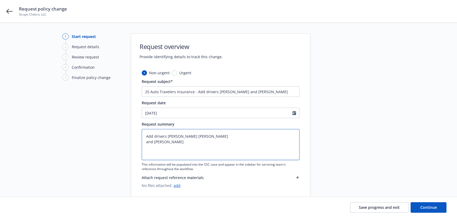
type textarea "x"
type textarea "Add drivers Andres Jr Iniguez and Oscar Magana"
type textarea "x"
type textarea "Add drivers Andres Jr Iniguez and Oscar Magana"
click at [205, 135] on textarea "Add drivers Andres Jr Iniguez and Oscar Magana" at bounding box center [221, 144] width 158 height 31
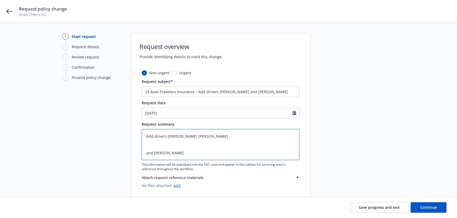
type textarea "x"
type textarea "Add drivers Andres Jr Iniguez and Oscar Magana"
type textarea "x"
type textarea "Add drivers Andres Jr Iniguez, and Oscar Magana"
type textarea "x"
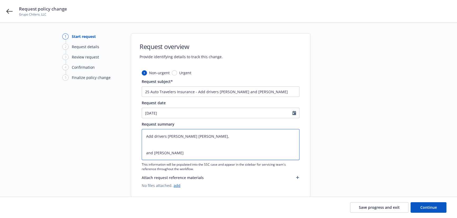
type textarea "Add drivers Andres Jr Iniguez, and Oscar Magana"
type textarea "x"
type textarea "Add drivers Andres Jr Iniguez, CA and Oscar Magana"
type textarea "x"
type textarea "Add drivers Andres Jr Iniguez, CA, and Oscar Magana"
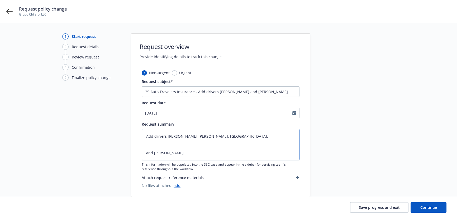
type textarea "x"
type textarea "Add drivers Andres Jr Iniguez, CA, and Oscar Magana"
click at [212, 137] on textarea "Add drivers Andres Jr Iniguez, CA, and Oscar Magana" at bounding box center [221, 144] width 158 height 31
paste textarea "B9717517"
type textarea "x"
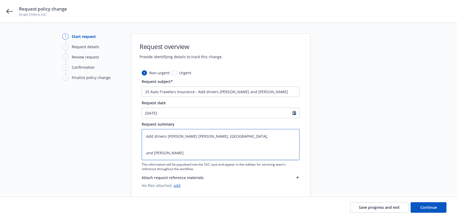
type textarea "Add drivers Andres Jr Iniguez, CA, B9717517 and Oscar Magana"
type textarea "x"
type textarea "Add drivers Andres Jr Iniguez, CA, B9717517, and Oscar Magana"
type textarea "x"
type textarea "Add drivers Andres Jr Iniguez, CA, B9717517, and Oscar Magana"
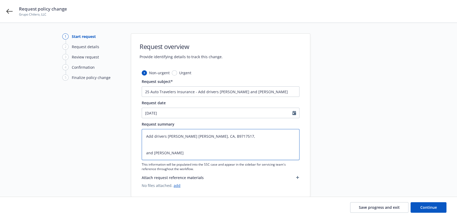
drag, startPoint x: 164, startPoint y: 153, endPoint x: 148, endPoint y: 153, distance: 16.3
click at [164, 153] on textarea "Add drivers Andres Jr Iniguez, CA, B9717517, and Oscar Magana" at bounding box center [221, 144] width 158 height 31
drag, startPoint x: 153, startPoint y: 152, endPoint x: 161, endPoint y: 154, distance: 7.8
click at [138, 153] on div "Non-urgent Urgent Request subject* 25 Auto Travelers Insurance - Add drivers An…" at bounding box center [220, 133] width 179 height 127
type textarea "x"
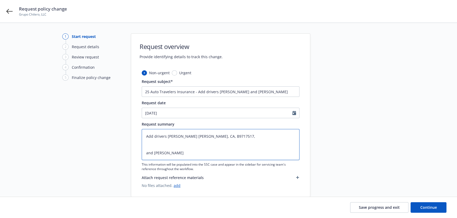
type textarea "Add drivers Andres Jr Iniguez, CA, B9717517, Oscar Magana"
click at [168, 136] on textarea "Add drivers Andres Jr Iniguez, CA, B9717517, Oscar Magana" at bounding box center [221, 144] width 158 height 31
type textarea "x"
type textarea "Add drivers Andres Jr Iniguez, CA, B9717517, Oscar Magana"
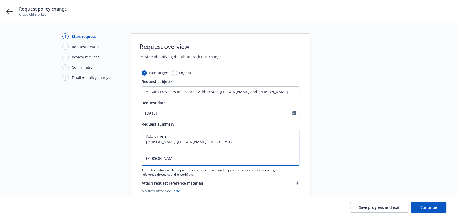
click at [149, 151] on textarea "Add drivers Andres Jr Iniguez, CA, B9717517, Oscar Magana" at bounding box center [221, 147] width 158 height 37
type textarea "x"
type textarea "Add drivers Andres Jr Iniguez, CA, B9717517, Oscar Magana"
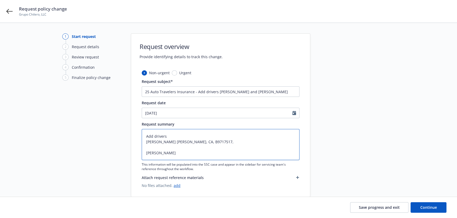
type textarea "x"
type textarea "Add drivers Andres Jr Iniguez, CA, B9717517, Oscar Magana"
click at [158, 148] on textarea "Add drivers Andres Jr Iniguez, CA, B9717517, Oscar Magana" at bounding box center [221, 144] width 158 height 31
type textarea "x"
type textarea "Add drivers Andres Jr Iniguez, CA, B9717517, Oscar IMagana"
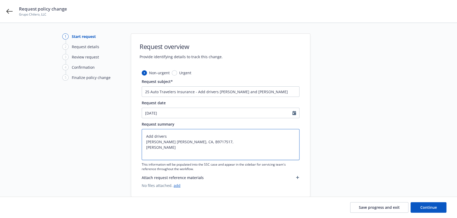
type textarea "x"
type textarea "Add drivers Andres Jr Iniguez, CA, B9717517, Oscar IvMagana"
type textarea "x"
type textarea "Add drivers Andres Jr Iniguez, CA, B9717517, Oscar IvaMagana"
type textarea "x"
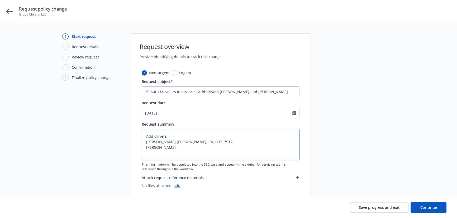
type textarea "Add drivers Andres Jr Iniguez, CA, B9717517, Oscar IvanMagana"
type textarea "x"
type textarea "Add drivers Andres Jr Iniguez, CA, B9717517, Oscar Ivan Magana"
click at [184, 148] on textarea "Add drivers Andres Jr Iniguez, CA, B9717517, Oscar Ivan Magana" at bounding box center [221, 144] width 158 height 31
type textarea "x"
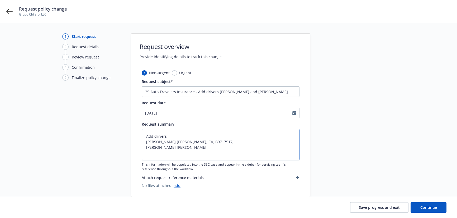
type textarea "Add drivers Andres Jr Iniguez, CA, B9717517, Oscar Ivan Magana,"
type textarea "x"
type textarea "Add drivers Andres Jr Iniguez, CA, B9717517, Oscar Ivan Magana,"
type textarea "x"
type textarea "Add drivers Andres Jr Iniguez, CA, B9717517, Oscar Ivan Magana, C"
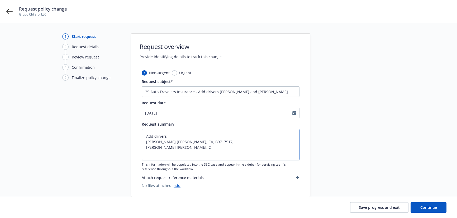
type textarea "x"
type textarea "Add drivers Andres Jr Iniguez, CA, B9717517, Oscar Ivan Magana, CA"
type textarea "x"
type textarea "Add drivers Andres Jr Iniguez, CA, B9717517, Oscar Ivan Magana, CA"
click at [195, 149] on textarea "Add drivers Andres Jr Iniguez, CA, B9717517, Oscar Ivan Magana, CA" at bounding box center [221, 144] width 158 height 31
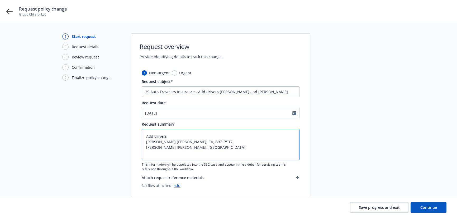
type textarea "x"
type textarea "Add drivers Andres Jr Iniguez, CA, B9717517, Oscar Ivan Magana, CA,"
type textarea "x"
type textarea "Add drivers Andres Jr Iniguez, CA, B9717517, Oscar Ivan Magana, CA,"
paste textarea "Y4720764"
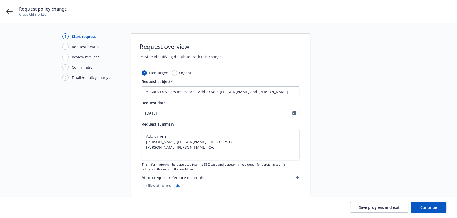
type textarea "x"
type textarea "Add drivers Andres Jr Iniguez, CA, B9717517, Oscar Ivan Magana, CA, Y4720764"
type textarea "x"
type textarea "Add drivers Andres Jr Iniguez, CA, B9717517, Oscar Ivan Magana, CA, Y4720764,"
type textarea "x"
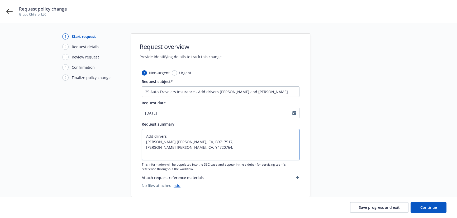
type textarea "Add drivers Andres Jr Iniguez, CA, B9717517, Oscar Ivan Magana, CA, Y4720764,"
click at [214, 147] on textarea "Add drivers Andres Jr Iniguez, CA, B9717517, Oscar Ivan Magana, CA, Y4720764," at bounding box center [221, 144] width 158 height 31
paste textarea "10/23/1996"
type textarea "x"
click at [211, 142] on textarea "Add drivers Andres Jr Iniguez, CA, B9717517, Oscar Ivan Magana, CA, Y4720764, 1…" at bounding box center [221, 144] width 158 height 31
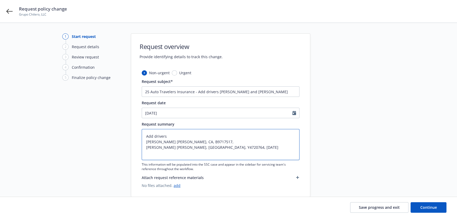
paste textarea "06/05/1982"
type textarea "Add drivers Andres Jr Iniguez, CA, B9717517, 06/05/1982 Oscar Ivan Magana, CA, …"
type textarea "x"
type textarea "Add drivers Andres Jr Iniguez, CA, B9717517, 06/05/1982 Oscar Ivan Magana, CA, …"
click at [429, 207] on span "Continue" at bounding box center [428, 207] width 17 height 5
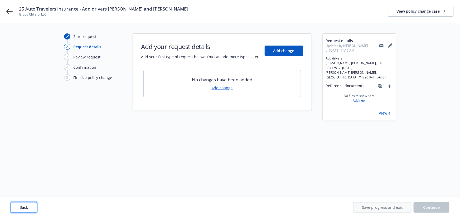
click at [20, 207] on span "Back" at bounding box center [24, 207] width 8 height 5
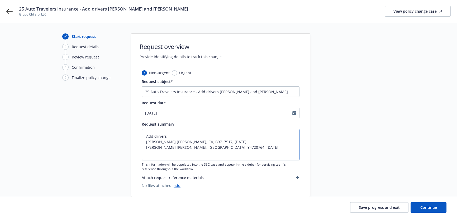
drag, startPoint x: 163, startPoint y: 141, endPoint x: 158, endPoint y: 142, distance: 4.6
click at [158, 142] on textarea "Add drivers Andres Jr Iniguez, CA, B9717517, 06/05/1982 Oscar Ivan Magana, CA, …" at bounding box center [221, 144] width 158 height 31
click at [160, 142] on textarea "Add drivers Andres Jr Iniguez, CA, B9717517, 06/05/1982 Oscar Ivan Magana, CA, …" at bounding box center [221, 144] width 158 height 31
type textarea "x"
click at [161, 142] on textarea "Add drivers Andres Jr Iniguez, CA, B9717517, 06/05/1982 Oscar Ivan Magana, CA, …" at bounding box center [221, 144] width 158 height 31
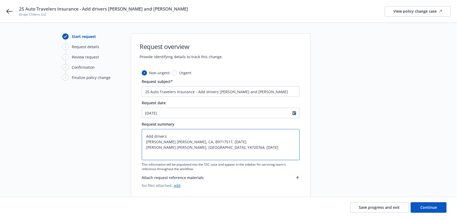
click at [161, 142] on textarea "Add drivers Andres Jr Iniguez, CA, B9717517, 06/05/1982 Oscar Ivan Magana, CA, …" at bounding box center [221, 144] width 158 height 31
type textarea "Add drivers Andres Jr Iniguez, CA, B9717517, 06/05/1982 Oscar Ivan Magana, CA, …"
click at [229, 90] on input "25 Auto Travelers Insurance - Add drivers Andres Iniguez and Oscar Magana" at bounding box center [221, 91] width 158 height 11
paste input "Jr"
type textarea "x"
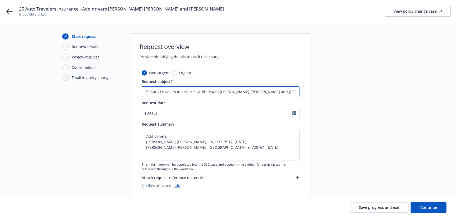
type input "25 Auto Travelers Insurance - Add drivers Andres Jr Iniguez and Oscar Magana"
click at [160, 148] on textarea "Add drivers Andres Jr Iniguez, CA, B9717517, 06/05/1982 Oscar Ivan Magana, CA, …" at bounding box center [221, 144] width 158 height 31
click at [265, 90] on input "25 Auto Travelers Insurance - Add drivers Andres Jr Iniguez and Oscar Magana" at bounding box center [221, 91] width 158 height 11
paste input "Ivan"
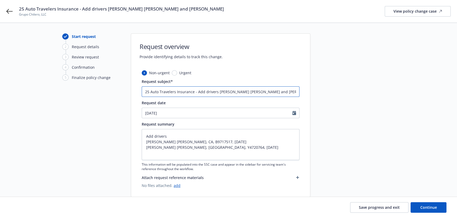
type textarea "x"
type input "25 Auto Travelers Insurance - Add drivers Andres Jr Iniguez and Oscar Ivan Maga…"
click at [426, 207] on span "Continue" at bounding box center [428, 207] width 17 height 5
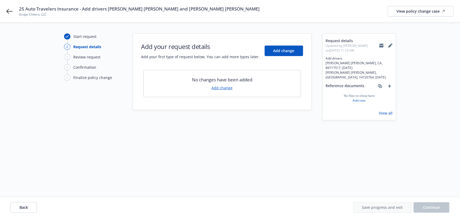
click at [275, 44] on div "Add your request details Add your first type of request below. You can add more…" at bounding box center [222, 50] width 162 height 17
click at [277, 52] on span "Add change" at bounding box center [283, 50] width 21 height 5
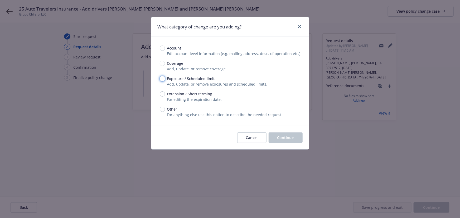
click at [161, 77] on input "Exposure / Scheduled limit" at bounding box center [162, 78] width 5 height 5
click at [287, 140] on button "Continue" at bounding box center [286, 138] width 34 height 11
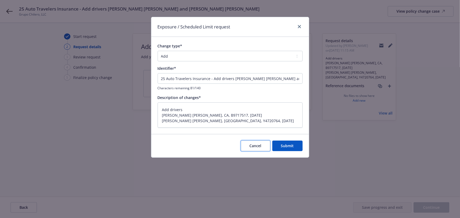
drag, startPoint x: 263, startPoint y: 148, endPoint x: 260, endPoint y: 148, distance: 3.4
click at [263, 148] on button "Cancel" at bounding box center [255, 146] width 29 height 11
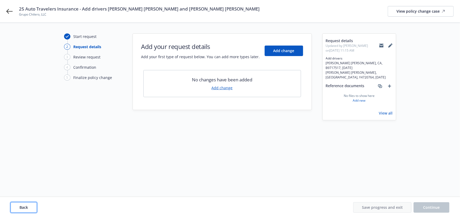
click at [20, 204] on button "Back" at bounding box center [24, 207] width 26 height 11
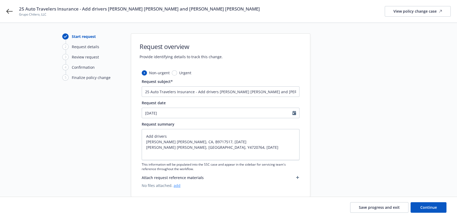
click at [178, 186] on link "add" at bounding box center [176, 185] width 7 height 5
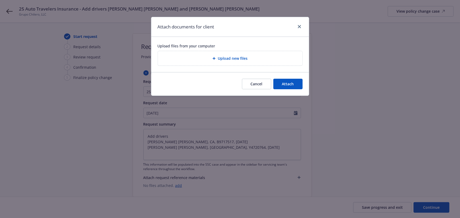
click at [238, 56] on span "Upload new files" at bounding box center [233, 59] width 30 height 6
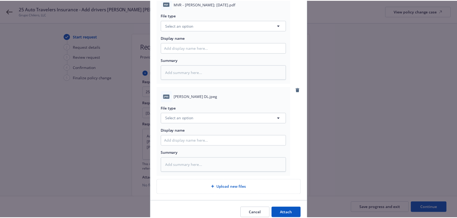
scroll to position [265, 0]
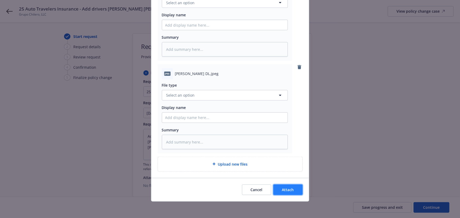
click at [288, 190] on span "Attach" at bounding box center [288, 189] width 12 height 5
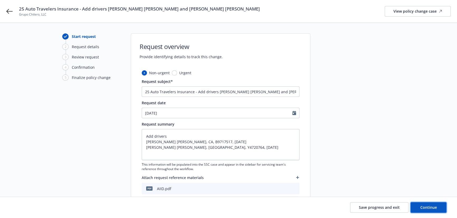
drag, startPoint x: 430, startPoint y: 204, endPoint x: 404, endPoint y: 201, distance: 25.5
click at [429, 204] on button "Continue" at bounding box center [428, 207] width 36 height 11
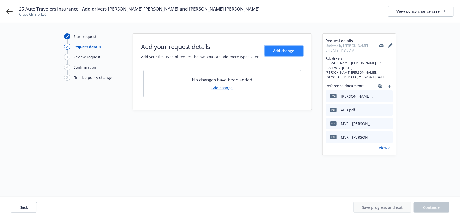
click at [277, 54] on button "Add change" at bounding box center [284, 51] width 38 height 11
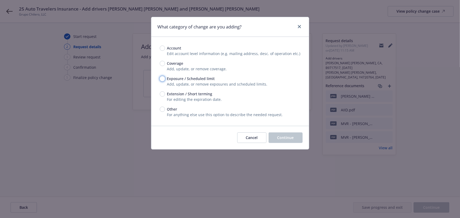
click at [161, 79] on input "Exposure / Scheduled limit" at bounding box center [162, 78] width 5 height 5
click at [281, 135] on button "Continue" at bounding box center [286, 138] width 34 height 11
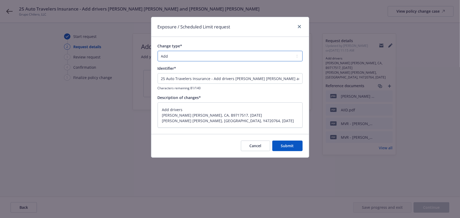
click at [194, 53] on select "Add Audit Change Remove" at bounding box center [230, 56] width 145 height 11
drag, startPoint x: 194, startPoint y: 53, endPoint x: 192, endPoint y: 68, distance: 15.4
click at [194, 53] on select "Add Audit Change Remove" at bounding box center [230, 56] width 145 height 11
drag, startPoint x: 196, startPoint y: 78, endPoint x: 42, endPoint y: 64, distance: 154.9
click at [42, 64] on div "Exposure / Scheduled Limit request Change type* Add Audit Change Remove Identif…" at bounding box center [230, 109] width 460 height 218
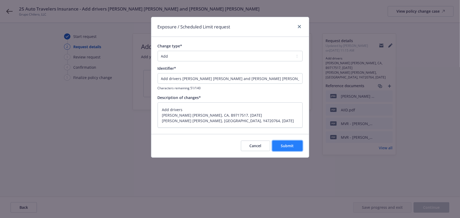
click at [283, 147] on span "Submit" at bounding box center [287, 145] width 13 height 5
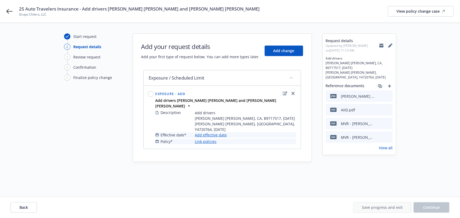
click at [216, 132] on link "Add effective date" at bounding box center [211, 135] width 32 height 6
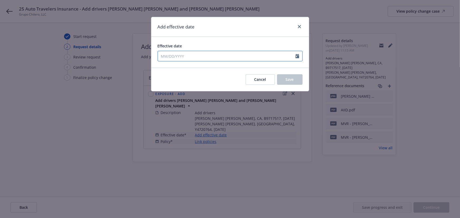
click at [187, 54] on input "Effective date" at bounding box center [227, 56] width 138 height 10
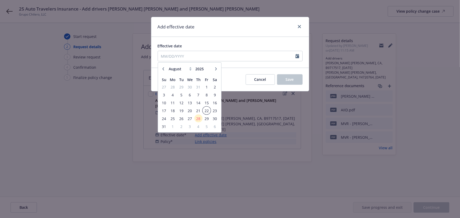
click at [205, 110] on span "22" at bounding box center [206, 110] width 7 height 7
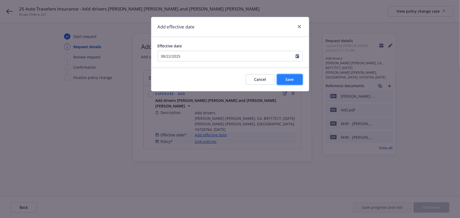
click at [293, 76] on button "Save" at bounding box center [290, 79] width 26 height 11
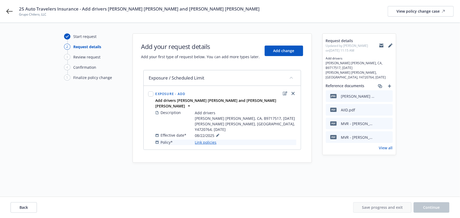
click at [209, 140] on link "Link policies" at bounding box center [206, 143] width 22 height 6
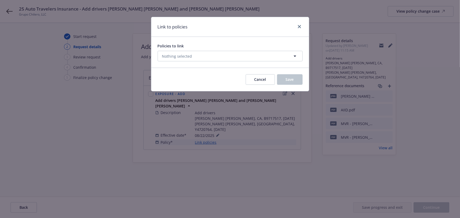
click at [205, 64] on div "Policies to link Nothing selected" at bounding box center [230, 52] width 158 height 31
click at [201, 56] on button "Nothing selected" at bounding box center [230, 56] width 145 height 11
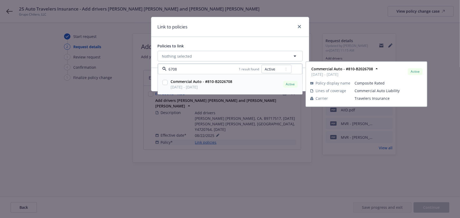
click at [223, 89] on span "[DATE] - [DATE]" at bounding box center [202, 88] width 62 height 6
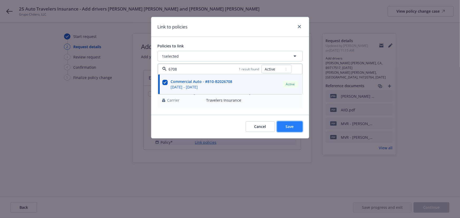
click at [279, 123] on button "Save" at bounding box center [290, 127] width 26 height 11
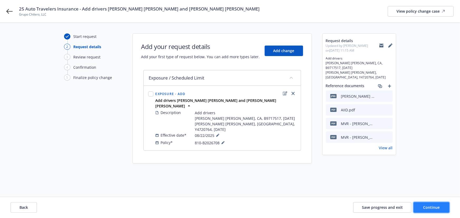
click at [435, 211] on button "Continue" at bounding box center [432, 207] width 36 height 11
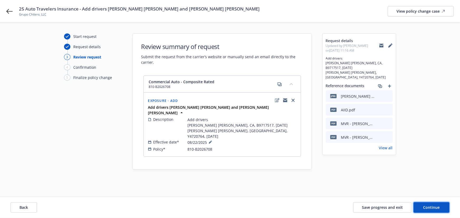
drag, startPoint x: 429, startPoint y: 205, endPoint x: 236, endPoint y: 38, distance: 254.6
click at [428, 204] on button "Continue" at bounding box center [432, 207] width 36 height 11
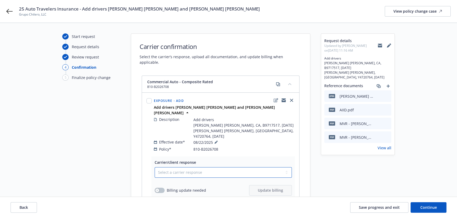
drag, startPoint x: 221, startPoint y: 158, endPoint x: 215, endPoint y: 161, distance: 6.1
click at [221, 167] on select "Select a carrier response Accepted Accepted with revision No endorsement needed…" at bounding box center [222, 172] width 137 height 11
click at [154, 167] on select "Select a carrier response Accepted Accepted with revision No endorsement needed…" at bounding box center [222, 172] width 137 height 11
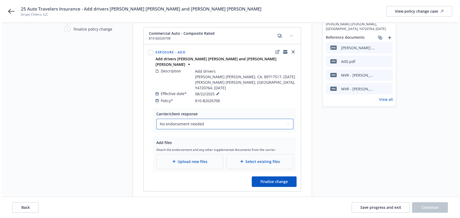
scroll to position [50, 0]
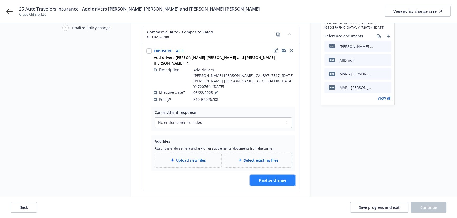
click at [273, 178] on span "Finalize change" at bounding box center [272, 180] width 27 height 5
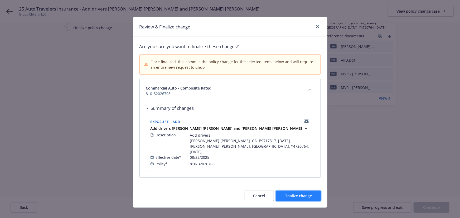
click at [299, 194] on span "Finalize change" at bounding box center [298, 196] width 27 height 5
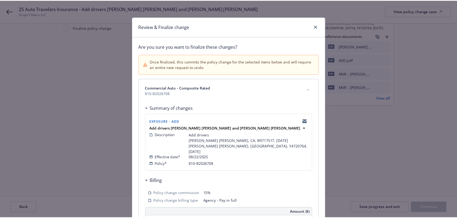
scroll to position [50, 0]
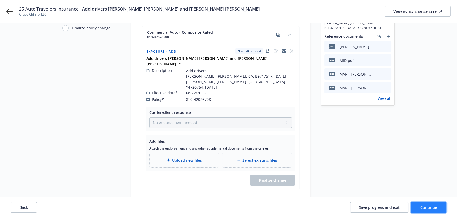
click at [424, 209] on span "Continue" at bounding box center [428, 207] width 17 height 5
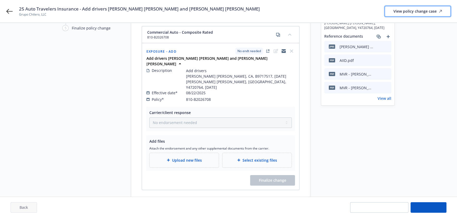
click at [427, 11] on div "View policy change case" at bounding box center [417, 11] width 49 height 10
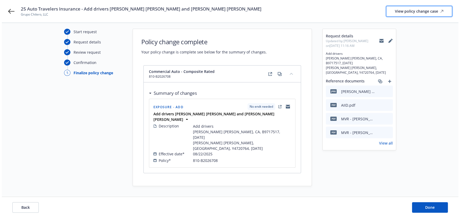
scroll to position [0, 0]
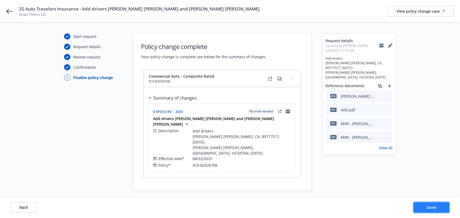
click at [434, 204] on button "Done" at bounding box center [432, 207] width 36 height 11
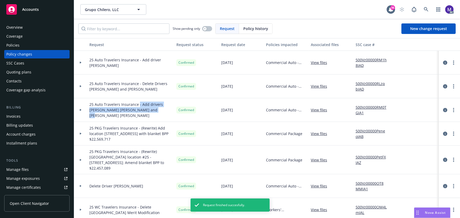
drag, startPoint x: 138, startPoint y: 105, endPoint x: 151, endPoint y: 117, distance: 17.7
click at [151, 117] on div "25 Auto Travelers Insurance - Add drivers Andres Jr Iniguez and Oscar Ivan Maga…" at bounding box center [130, 110] width 87 height 24
click at [161, 117] on div "25 Auto Travelers Insurance - Add drivers Andres Jr Iniguez and Oscar Ivan Maga…" at bounding box center [130, 110] width 87 height 24
click at [95, 113] on span "25 Auto Travelers Insurance - Add drivers Andres Jr Iniguez and Oscar Ivan Maga…" at bounding box center [130, 110] width 83 height 17
click at [110, 114] on span "25 Auto Travelers Insurance - Add drivers Andres Jr Iniguez and Oscar Ivan Maga…" at bounding box center [130, 110] width 83 height 17
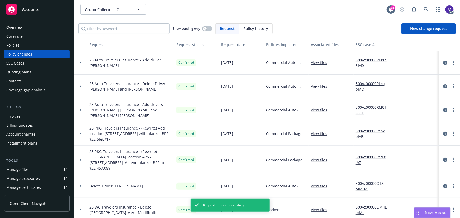
click at [119, 115] on span "25 Auto Travelers Insurance - Add drivers Andres Jr Iniguez and Oscar Ivan Maga…" at bounding box center [130, 110] width 83 height 17
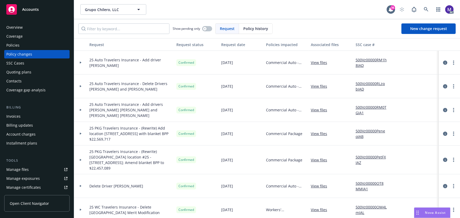
click at [159, 118] on div "25 Auto Travelers Insurance - Add drivers Andres Jr Iniguez and Oscar Ivan Maga…" at bounding box center [130, 110] width 87 height 24
click at [77, 112] on div at bounding box center [80, 110] width 13 height 24
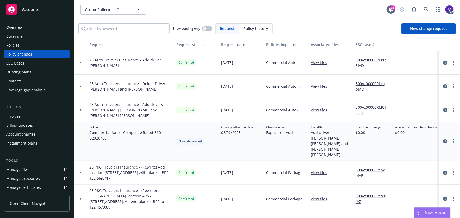
click at [84, 89] on div at bounding box center [80, 87] width 13 height 24
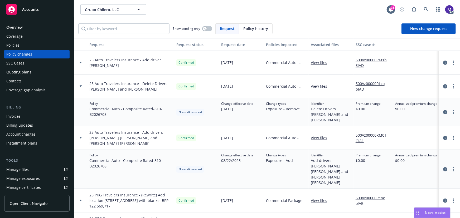
click at [84, 69] on div at bounding box center [80, 63] width 13 height 24
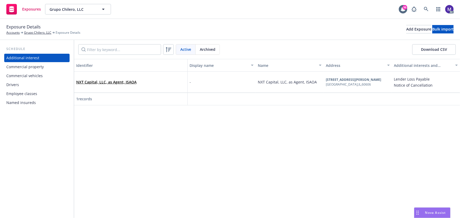
drag, startPoint x: 27, startPoint y: 85, endPoint x: 5, endPoint y: 95, distance: 24.1
click at [27, 85] on div "Drivers" at bounding box center [36, 85] width 61 height 8
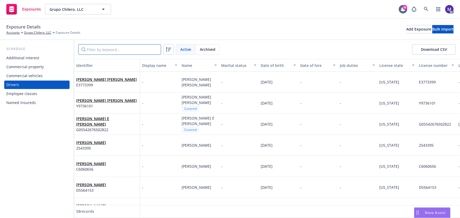
click at [105, 50] on input "Filter by keyword..." at bounding box center [119, 49] width 83 height 11
paste input "[PERSON_NAME]"
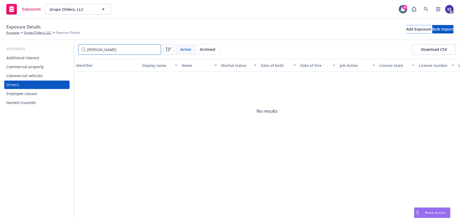
type input "[PERSON_NAME]"
click at [406, 31] on div "Add Exposure" at bounding box center [418, 29] width 25 height 8
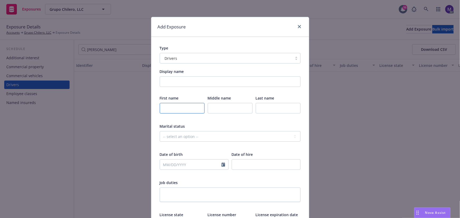
click at [168, 109] on input "text" at bounding box center [182, 108] width 45 height 11
paste input "[PERSON_NAME]"
type input "[PERSON_NAME]"
drag, startPoint x: 225, startPoint y: 110, endPoint x: 23, endPoint y: 93, distance: 202.7
click at [225, 110] on input "text" at bounding box center [230, 108] width 45 height 11
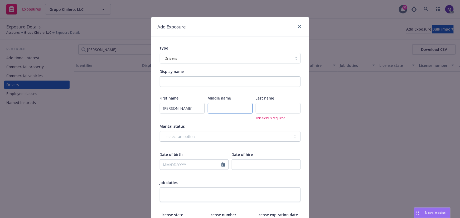
paste input "[PERSON_NAME]"
type input "[PERSON_NAME]"
click at [263, 110] on input "text" at bounding box center [278, 108] width 45 height 11
paste input "[PERSON_NAME]"
type input "[PERSON_NAME]"
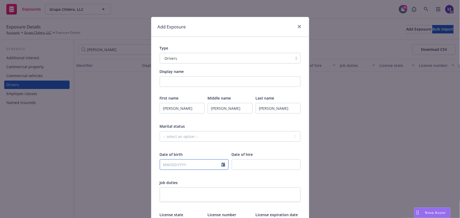
select select "8"
click at [175, 166] on input "text" at bounding box center [190, 165] width 61 height 10
click at [172, 166] on input "text" at bounding box center [190, 165] width 61 height 10
paste input "[DATE]"
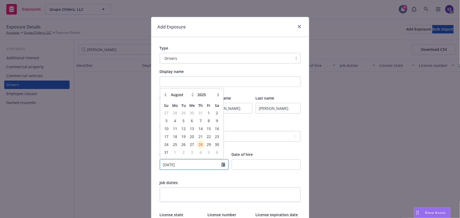
type input "[DATE]"
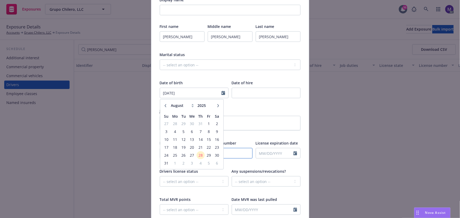
click at [230, 153] on input "text" at bounding box center [230, 153] width 45 height 11
paste input "A8019246"
type input "A8019246"
click at [176, 153] on select "-- select an option -- [US_STATE] [US_STATE] [US_STATE] [US_STATE] [US_STATE] […" at bounding box center [182, 153] width 45 height 11
select select "CA"
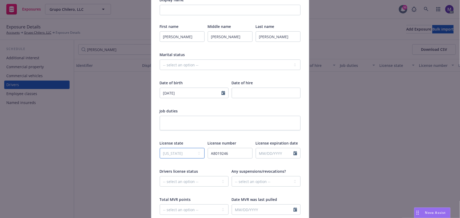
click at [160, 148] on select "-- select an option -- [US_STATE] [US_STATE] [US_STATE] [US_STATE] [US_STATE] […" at bounding box center [182, 153] width 45 height 11
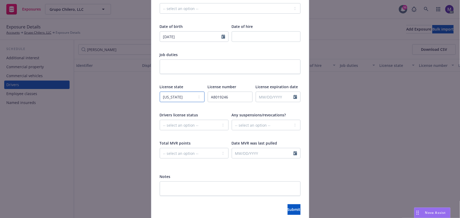
scroll to position [150, 0]
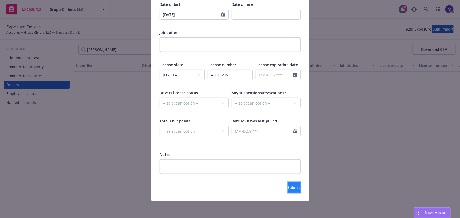
click at [288, 186] on span "Submit" at bounding box center [294, 187] width 13 height 5
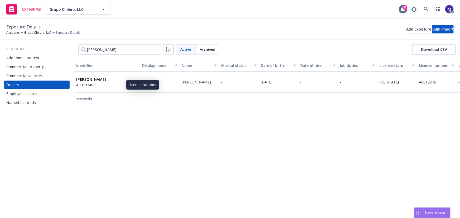
click at [106, 83] on span "A8019246" at bounding box center [91, 85] width 30 height 6
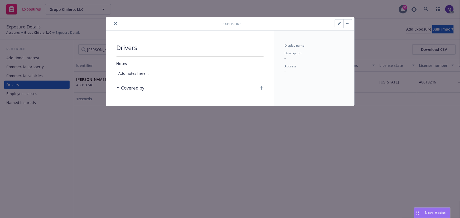
click at [261, 89] on icon "button" at bounding box center [262, 88] width 4 height 4
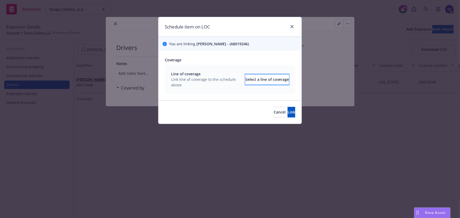
click at [250, 78] on div "Select a line of coverage" at bounding box center [267, 80] width 44 height 10
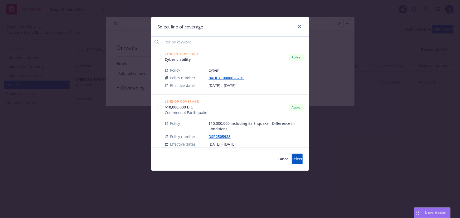
click at [189, 43] on input "Filter by keyword" at bounding box center [230, 42] width 158 height 11
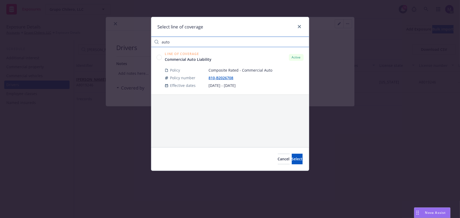
type input "auto"
click at [226, 64] on div at bounding box center [234, 64] width 139 height 4
click at [156, 55] on div "Line of Coverage Commercial Auto Liability Active Policy Composite Rated - Comm…" at bounding box center [230, 71] width 158 height 48
click at [161, 59] on circle at bounding box center [159, 57] width 5 height 5
click at [292, 157] on span "Select" at bounding box center [297, 159] width 11 height 5
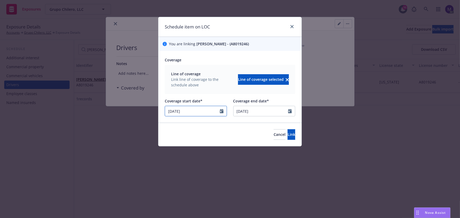
select select "3"
drag, startPoint x: 190, startPoint y: 114, endPoint x: 169, endPoint y: 115, distance: 21.1
click at [150, 111] on div "Schedule item on LOC You are linking [PERSON_NAME] - (A8019246) Coverage Line o…" at bounding box center [230, 109] width 460 height 218
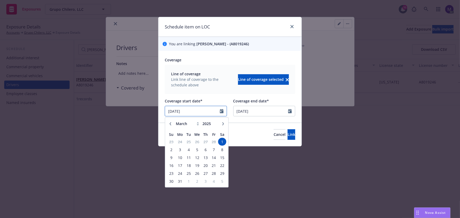
paste input "8/20"
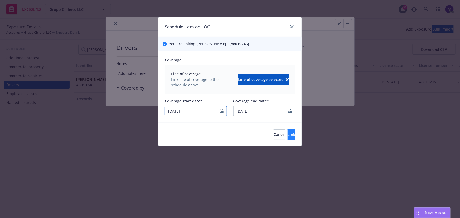
type input "[DATE]"
click at [288, 136] on button "Link" at bounding box center [292, 134] width 8 height 11
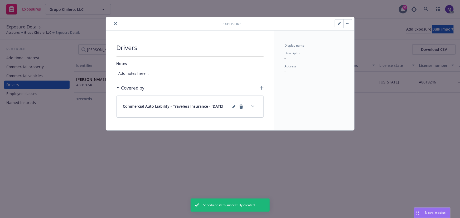
click at [255, 106] on button "expand content" at bounding box center [253, 106] width 8 height 8
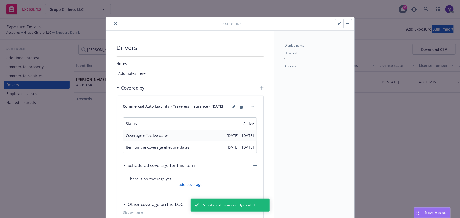
click at [189, 186] on link "add coverage" at bounding box center [189, 185] width 25 height 6
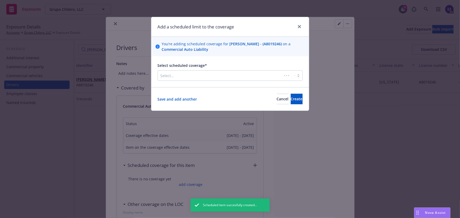
click at [191, 76] on div at bounding box center [220, 76] width 119 height 6
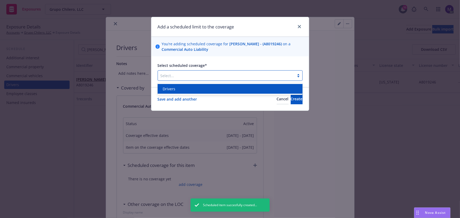
click at [180, 90] on div "Drivers" at bounding box center [230, 89] width 139 height 6
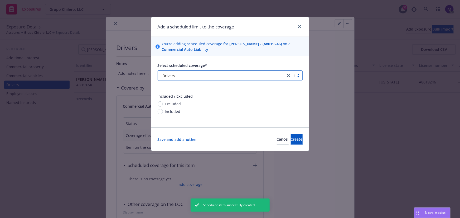
click at [179, 113] on span "Included" at bounding box center [173, 112] width 16 height 6
click at [163, 113] on input "Included" at bounding box center [160, 111] width 5 height 5
radio input "true"
click at [291, 135] on button "Create" at bounding box center [297, 139] width 12 height 11
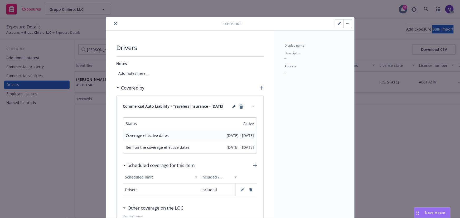
click at [114, 24] on icon "close" at bounding box center [115, 23] width 3 height 3
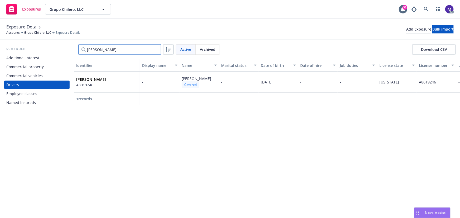
drag, startPoint x: 101, startPoint y: 50, endPoint x: 60, endPoint y: 43, distance: 41.4
click at [62, 44] on div "Schedule Additional interest Commercial property Commercial vehicles Drivers Em…" at bounding box center [230, 129] width 460 height 178
paste input "[PERSON_NAME]"
click at [92, 79] on link "[PERSON_NAME]" at bounding box center [91, 79] width 30 height 5
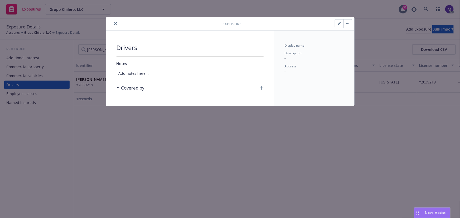
click at [351, 24] on button "button" at bounding box center [348, 24] width 8 height 8
click at [352, 34] on link "Archive" at bounding box center [359, 38] width 30 height 11
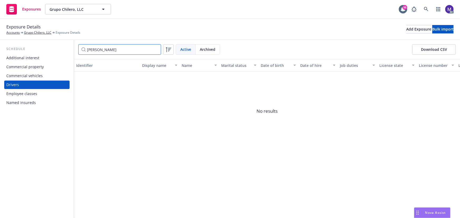
click at [96, 47] on input "[PERSON_NAME]" at bounding box center [119, 49] width 83 height 11
click at [96, 50] on input "[PERSON_NAME]" at bounding box center [119, 49] width 83 height 11
paste input "[PERSON_NAME]"
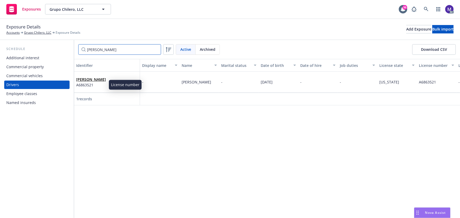
type input "[PERSON_NAME]"
click at [92, 81] on link "[PERSON_NAME]" at bounding box center [91, 79] width 30 height 5
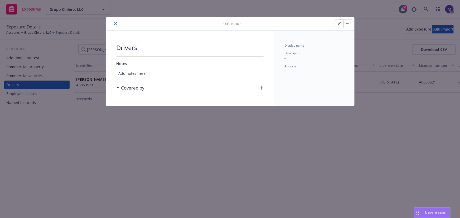
click at [348, 24] on button "button" at bounding box center [348, 24] width 8 height 8
click at [351, 36] on link "Archive" at bounding box center [359, 38] width 30 height 11
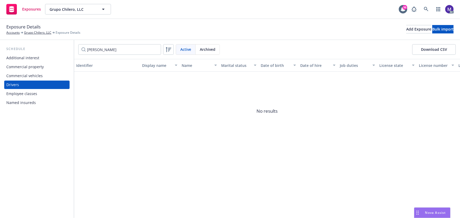
drag, startPoint x: 207, startPoint y: 50, endPoint x: 194, endPoint y: 51, distance: 13.7
click at [207, 50] on span "Archived" at bounding box center [208, 50] width 16 height 6
drag, startPoint x: 108, startPoint y: 51, endPoint x: 63, endPoint y: 45, distance: 45.6
click at [63, 45] on div "Schedule Additional interest Commercial property Commercial vehicles Drivers Em…" at bounding box center [230, 129] width 460 height 178
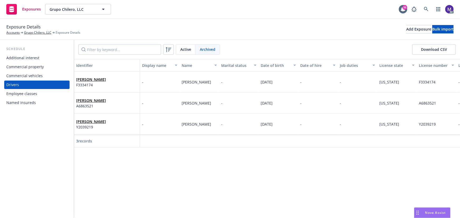
click at [183, 50] on span "Active" at bounding box center [185, 50] width 11 height 6
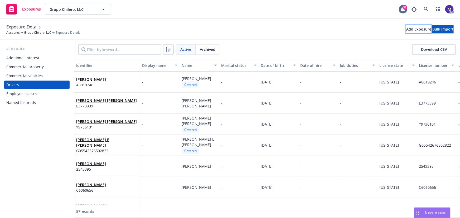
click at [406, 29] on div "Add Exposure" at bounding box center [418, 29] width 25 height 8
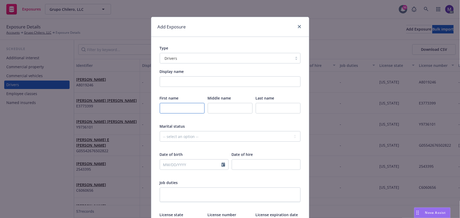
drag, startPoint x: 168, startPoint y: 109, endPoint x: 22, endPoint y: 105, distance: 146.1
click at [168, 109] on input "text" at bounding box center [182, 108] width 45 height 11
paste input "[PERSON_NAME]"
type input "[PERSON_NAME]"
click at [228, 108] on input "text" at bounding box center [230, 108] width 45 height 11
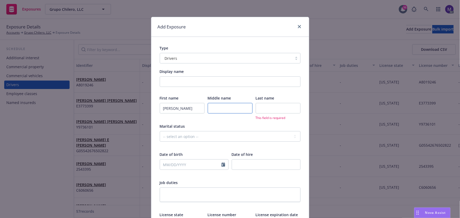
paste input "Jr"
type input "Jr"
click at [277, 108] on input "text" at bounding box center [278, 108] width 45 height 11
paste input "Iniguez"
type input "Iniguez"
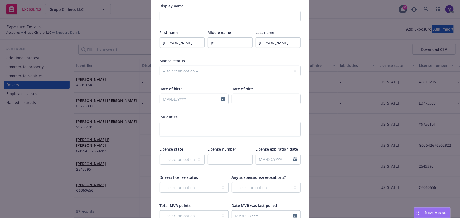
scroll to position [72, 0]
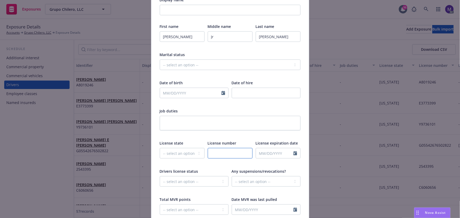
drag, startPoint x: 216, startPoint y: 155, endPoint x: 213, endPoint y: 152, distance: 4.0
click at [216, 155] on input "text" at bounding box center [230, 153] width 45 height 11
paste input "B9717517"
type input "B9717517"
click at [171, 153] on select "-- select an option -- Alaska Alabama Arkansas American Samoa Arizona Californi…" at bounding box center [182, 153] width 45 height 11
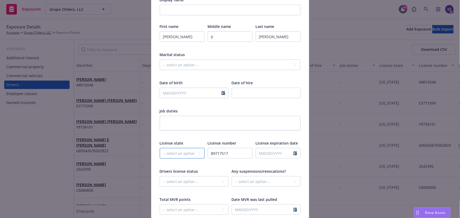
select select "CA"
click at [174, 94] on input "text" at bounding box center [190, 93] width 61 height 10
select select "8"
paste input "06/05/1982"
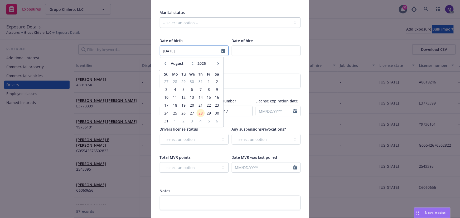
scroll to position [150, 0]
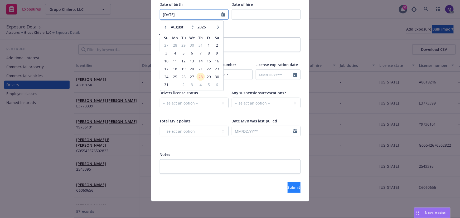
type input "06/05/1982"
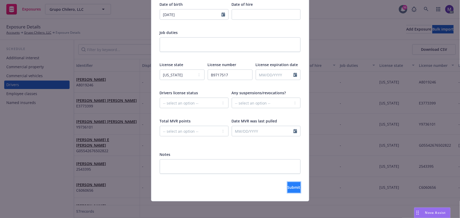
click at [288, 185] on span "Submit" at bounding box center [294, 187] width 13 height 5
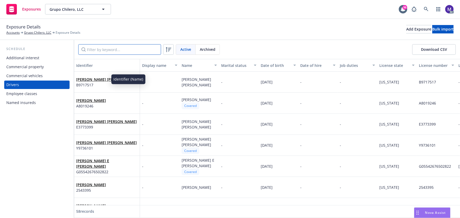
click at [95, 51] on input "Filter by keyword..." at bounding box center [119, 49] width 83 height 11
paste input "06/05/1982"
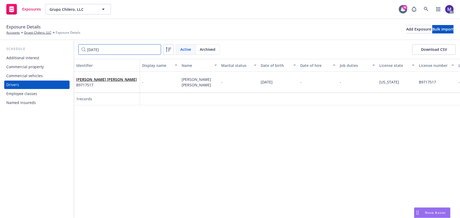
click at [113, 51] on input "06/05/1982" at bounding box center [119, 49] width 83 height 11
type input "06/05/1982"
click at [98, 75] on div "Andres Jr Iniguez B9717517" at bounding box center [106, 82] width 61 height 15
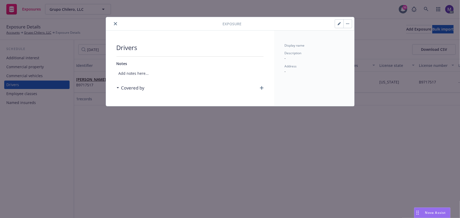
click at [261, 87] on icon "button" at bounding box center [262, 88] width 4 height 4
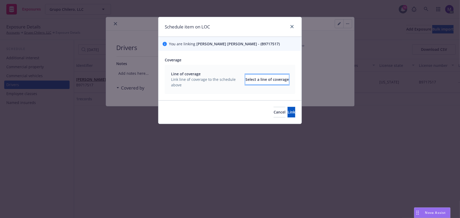
click at [255, 80] on div "Select a line of coverage" at bounding box center [267, 80] width 44 height 10
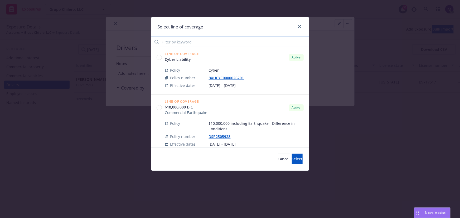
click at [185, 42] on input "Filter by keyword" at bounding box center [230, 42] width 158 height 11
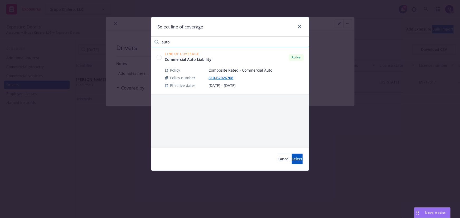
type input "auto"
click at [158, 57] on circle at bounding box center [159, 57] width 5 height 5
click at [292, 160] on span "Select" at bounding box center [297, 159] width 11 height 5
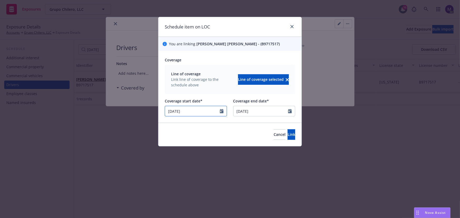
select select "3"
drag, startPoint x: 205, startPoint y: 112, endPoint x: 137, endPoint y: 105, distance: 68.1
click at [132, 111] on div "Schedule item on LOC You are linking Andres Jr Iniguez - (B9717517) Coverage Li…" at bounding box center [230, 109] width 460 height 218
type input "08/22/2025"
click at [288, 131] on button "Link" at bounding box center [292, 134] width 8 height 11
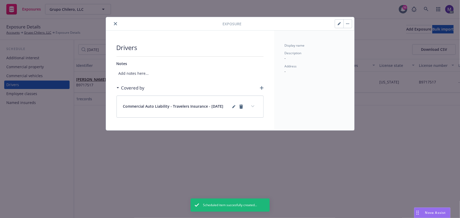
click at [254, 106] on icon "expand content" at bounding box center [252, 106] width 3 height 2
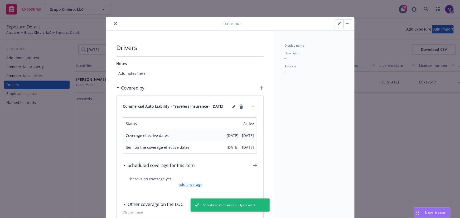
click at [197, 185] on link "add coverage" at bounding box center [189, 185] width 25 height 6
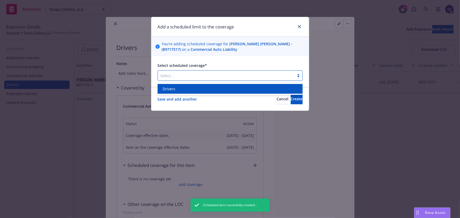
click at [182, 78] on div at bounding box center [226, 76] width 131 height 6
click at [175, 90] on div "Drivers" at bounding box center [230, 89] width 139 height 6
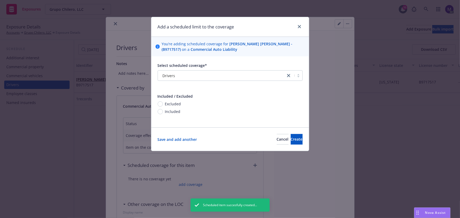
click at [166, 111] on span "Included" at bounding box center [173, 112] width 16 height 6
click at [163, 111] on input "Included" at bounding box center [160, 111] width 5 height 5
radio input "true"
click at [291, 140] on span "Create" at bounding box center [297, 139] width 12 height 5
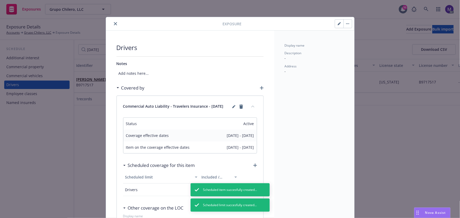
click at [114, 23] on icon "close" at bounding box center [115, 23] width 3 height 3
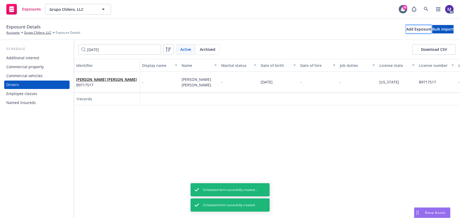
click at [406, 27] on div "Add Exposure" at bounding box center [418, 29] width 25 height 8
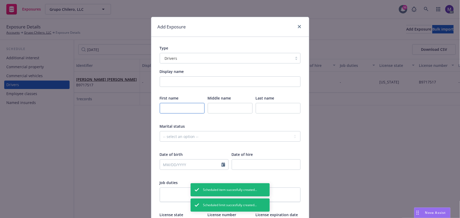
click at [173, 108] on input "text" at bounding box center [182, 108] width 45 height 11
paste input "Oscar"
type input "Oscar"
click at [219, 110] on input "text" at bounding box center [230, 108] width 45 height 11
paste input "Ivan"
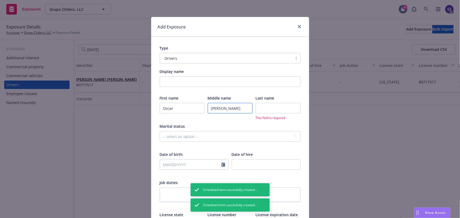
type input "Ivan"
click at [272, 110] on input "text" at bounding box center [278, 108] width 45 height 11
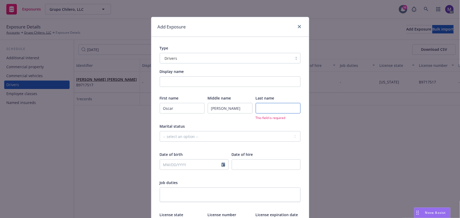
paste input "Magana"
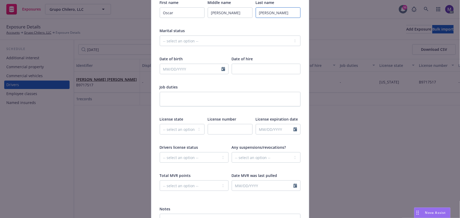
type input "Magana"
click at [177, 126] on select "-- select an option -- Alaska Alabama Arkansas American Samoa Arizona Californi…" at bounding box center [182, 129] width 45 height 11
select select "CA"
click at [233, 130] on input "text" at bounding box center [230, 129] width 45 height 11
paste input "Y4720764"
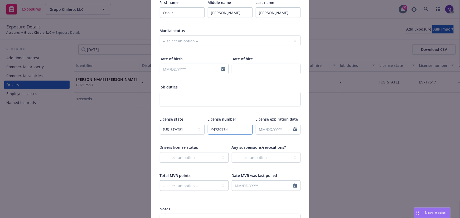
type input "Y4720764"
click at [176, 66] on input "text" at bounding box center [190, 69] width 61 height 10
select select "8"
paste input "10/23/1996"
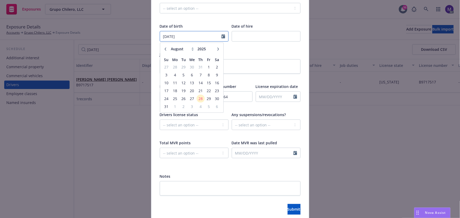
scroll to position [150, 0]
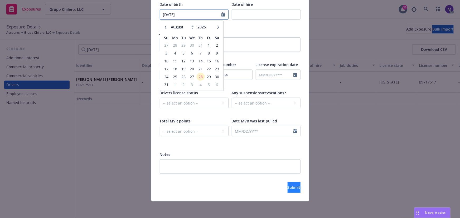
type input "10/23/1996"
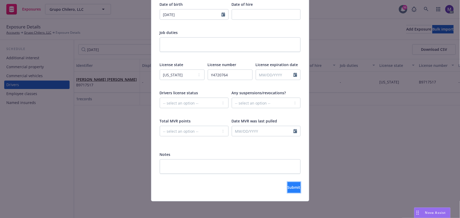
click at [288, 187] on span "Submit" at bounding box center [294, 187] width 13 height 5
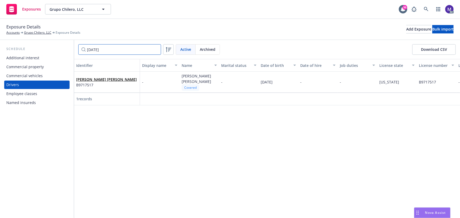
drag, startPoint x: 113, startPoint y: 51, endPoint x: 62, endPoint y: 50, distance: 51.1
click at [47, 48] on div "Schedule Additional interest Commercial property Commercial vehicles Drivers Em…" at bounding box center [230, 129] width 460 height 178
type input "v"
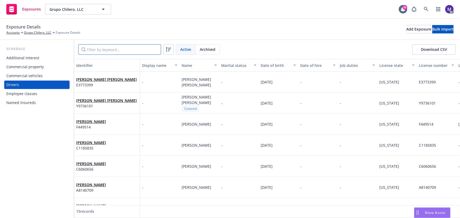
paste input "10/23/1996"
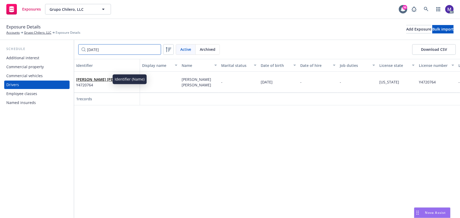
type input "10/23/1996"
click at [100, 79] on link "Oscar Ivan Magana" at bounding box center [106, 79] width 61 height 5
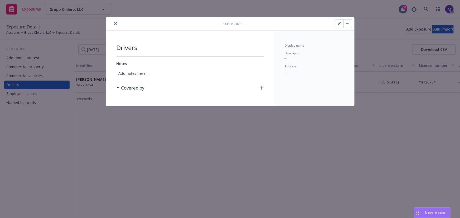
click at [263, 88] on icon "button" at bounding box center [262, 88] width 4 height 4
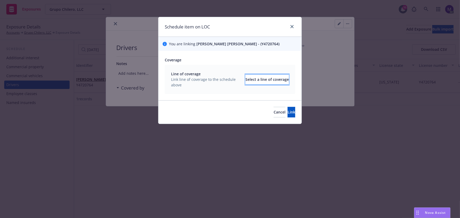
click at [253, 83] on div "Select a line of coverage" at bounding box center [267, 80] width 44 height 10
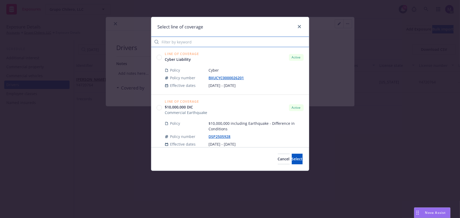
click at [200, 45] on input "Filter by keyword" at bounding box center [230, 42] width 158 height 11
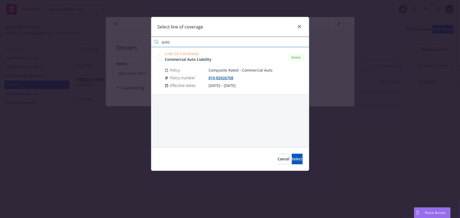
type input "auto"
click at [158, 57] on circle at bounding box center [159, 57] width 5 height 5
click at [292, 160] on span "Select" at bounding box center [297, 159] width 11 height 5
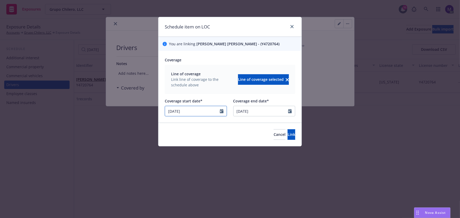
select select "3"
drag, startPoint x: 129, startPoint y: 109, endPoint x: 105, endPoint y: 102, distance: 25.2
click at [116, 105] on div "Schedule item on LOC You are linking Oscar Ivan Magana - (Y4720764) Coverage Li…" at bounding box center [230, 109] width 460 height 218
type input "08/22/2025"
click at [288, 132] on span "Link" at bounding box center [292, 134] width 8 height 5
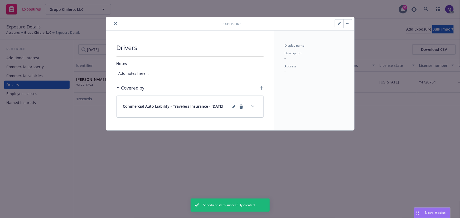
click at [254, 105] on button "expand content" at bounding box center [253, 106] width 8 height 8
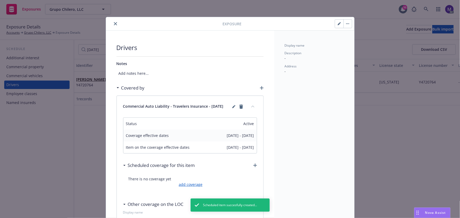
click at [191, 185] on link "add coverage" at bounding box center [189, 185] width 25 height 6
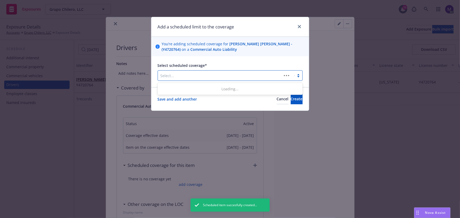
click at [193, 77] on div at bounding box center [220, 76] width 119 height 6
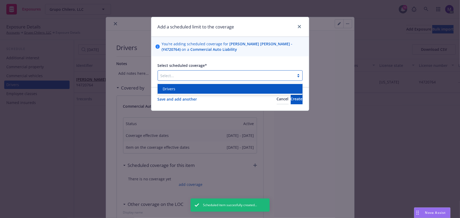
click at [185, 93] on div "Drivers" at bounding box center [230, 89] width 145 height 10
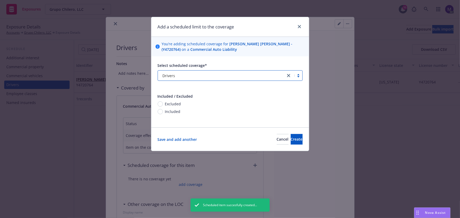
click at [170, 112] on span "Included" at bounding box center [173, 112] width 16 height 6
click at [163, 112] on input "Included" at bounding box center [160, 111] width 5 height 5
radio input "true"
click at [291, 137] on span "Create" at bounding box center [297, 139] width 12 height 5
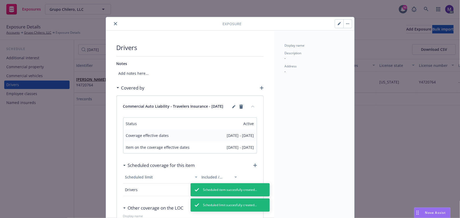
click at [114, 24] on icon "close" at bounding box center [115, 23] width 3 height 3
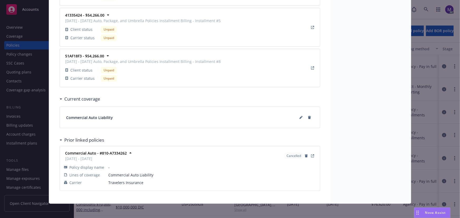
scroll to position [1013, 0]
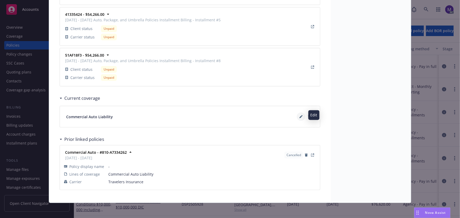
click at [300, 116] on icon at bounding box center [300, 116] width 3 height 3
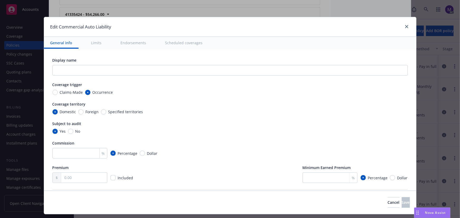
click at [183, 41] on button "Scheduled coverages" at bounding box center [184, 43] width 50 height 12
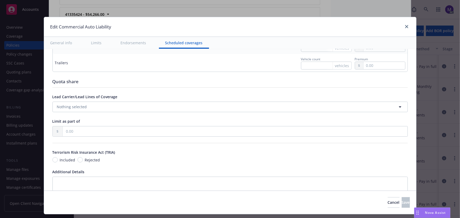
scroll to position [883, 0]
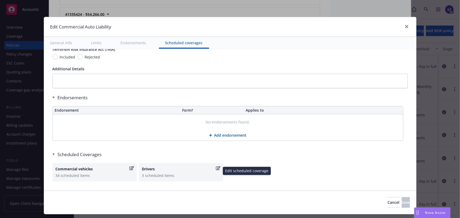
click at [216, 166] on icon "button" at bounding box center [218, 168] width 4 height 4
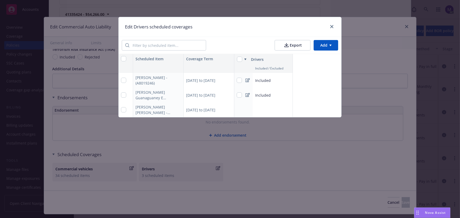
click at [321, 45] on html "Accounts Overview Coverage Policies Policy changes SSC Cases Quoting plans Cont…" at bounding box center [230, 109] width 460 height 218
click at [316, 57] on div "Add scheduled items" at bounding box center [315, 57] width 46 height 9
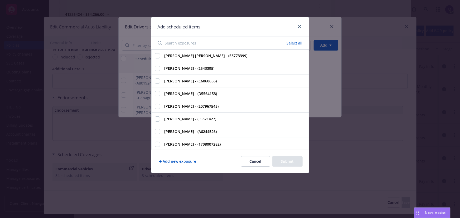
click at [201, 44] on input "Search exposures" at bounding box center [195, 43] width 82 height 11
paste input "Add driver 8/28 Closed"
type input "Add driver 8/28 Closed"
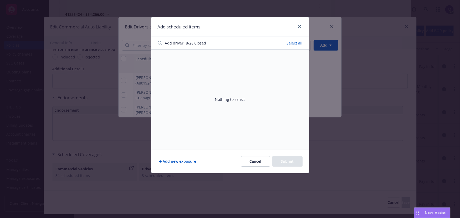
drag, startPoint x: 201, startPoint y: 42, endPoint x: 142, endPoint y: 48, distance: 59.9
click at [137, 44] on div "Add scheduled items Add driver 8/28 Closed Select all Nothing to select Add new…" at bounding box center [230, 109] width 460 height 218
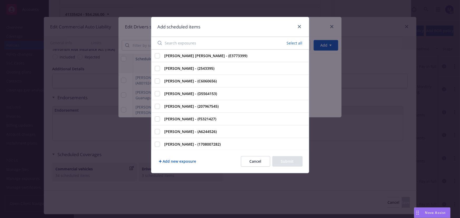
click at [177, 45] on input "Search exposures" at bounding box center [195, 43] width 82 height 11
paste input "[PERSON_NAME]"
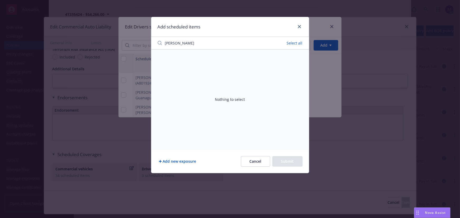
type input "[PERSON_NAME]"
click at [257, 161] on button "Cancel" at bounding box center [255, 161] width 29 height 11
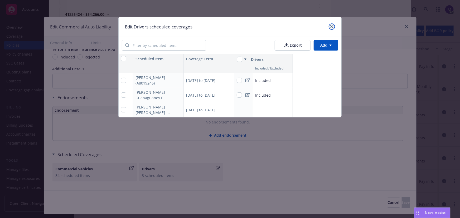
click at [330, 27] on icon "close" at bounding box center [331, 26] width 3 height 3
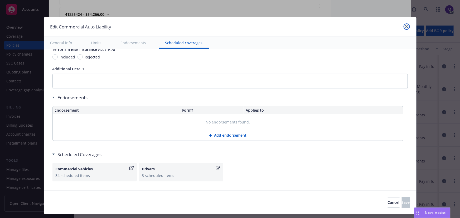
click at [406, 26] on icon "close" at bounding box center [406, 26] width 3 height 3
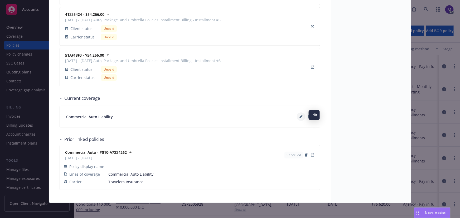
click at [299, 116] on icon at bounding box center [300, 117] width 3 height 3
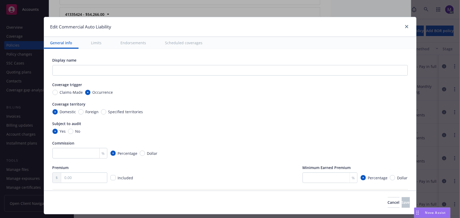
click at [185, 42] on button "Scheduled coverages" at bounding box center [184, 43] width 50 height 12
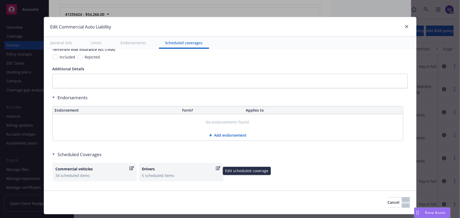
click at [216, 166] on icon "button" at bounding box center [218, 168] width 4 height 4
